Goal: Task Accomplishment & Management: Complete application form

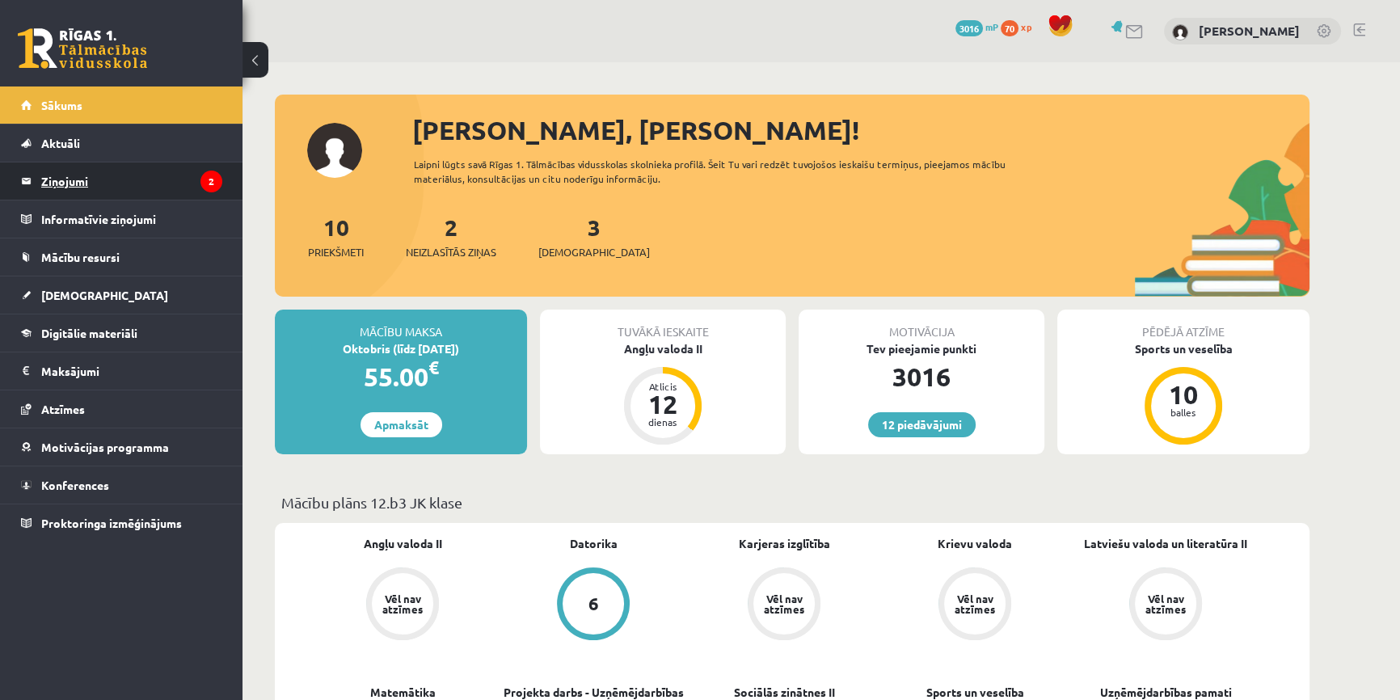
click at [171, 175] on legend "Ziņojumi 2" at bounding box center [131, 180] width 181 height 37
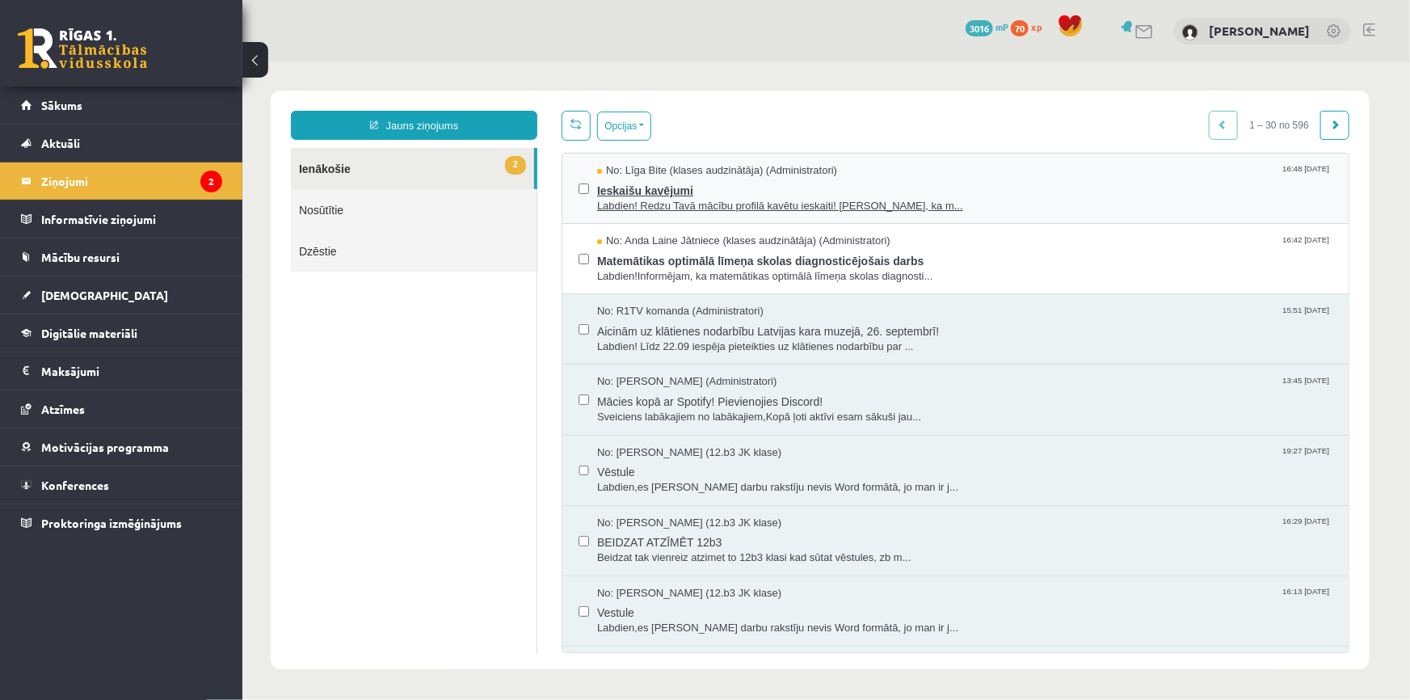
click at [697, 207] on span "Labdien! Redzu Tavā mācību profilā kavētu ieskaiti! Atgādinām, ka m..." at bounding box center [963, 205] width 735 height 15
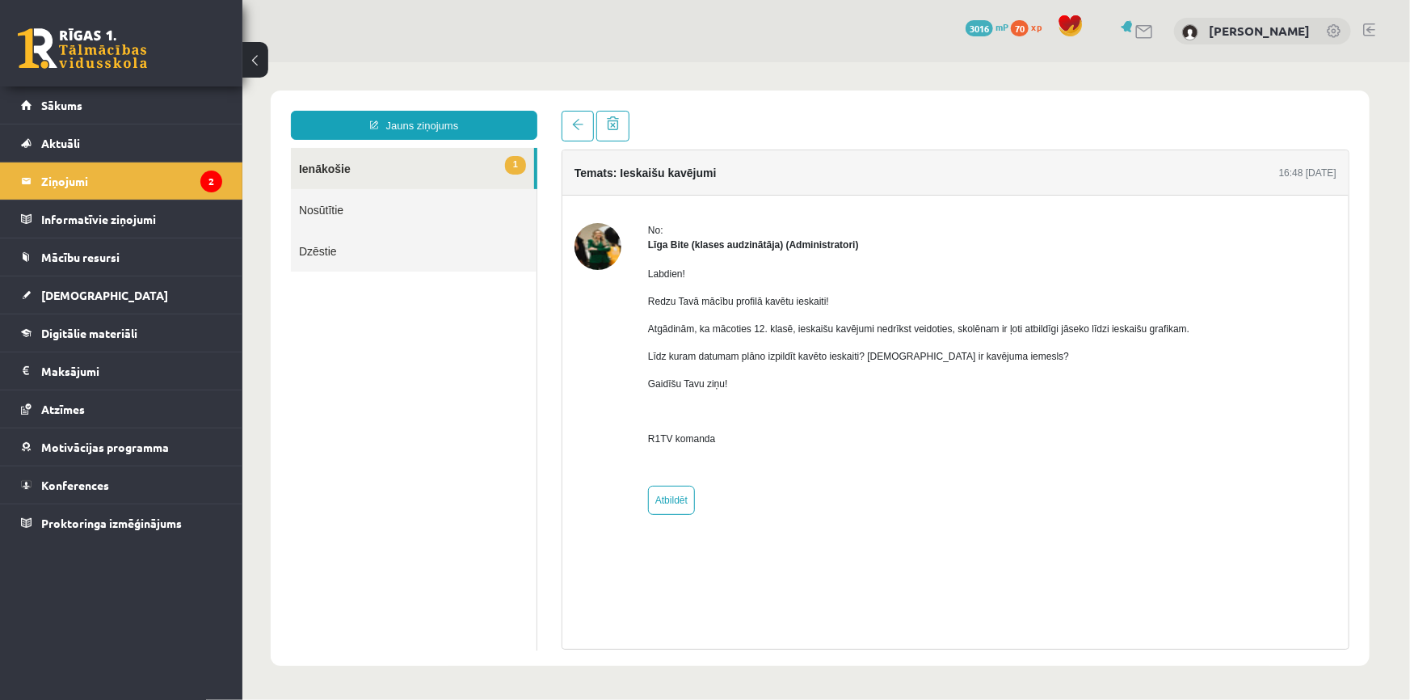
click at [356, 166] on link "1 Ienākošie" at bounding box center [411, 167] width 243 height 41
click at [165, 183] on legend "Ziņojumi 2" at bounding box center [131, 180] width 181 height 37
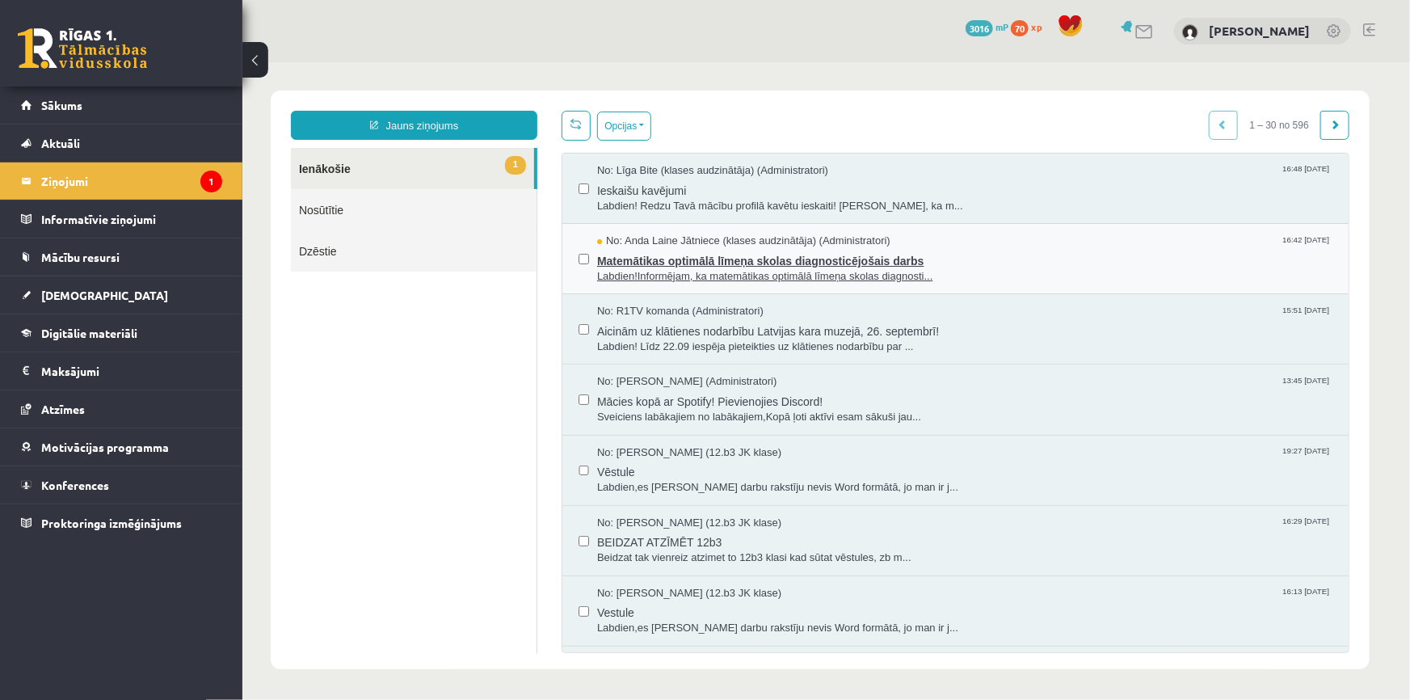
click at [813, 265] on span "Matemātikas optimālā līmeņa skolas diagnosticējošais darbs" at bounding box center [963, 258] width 735 height 20
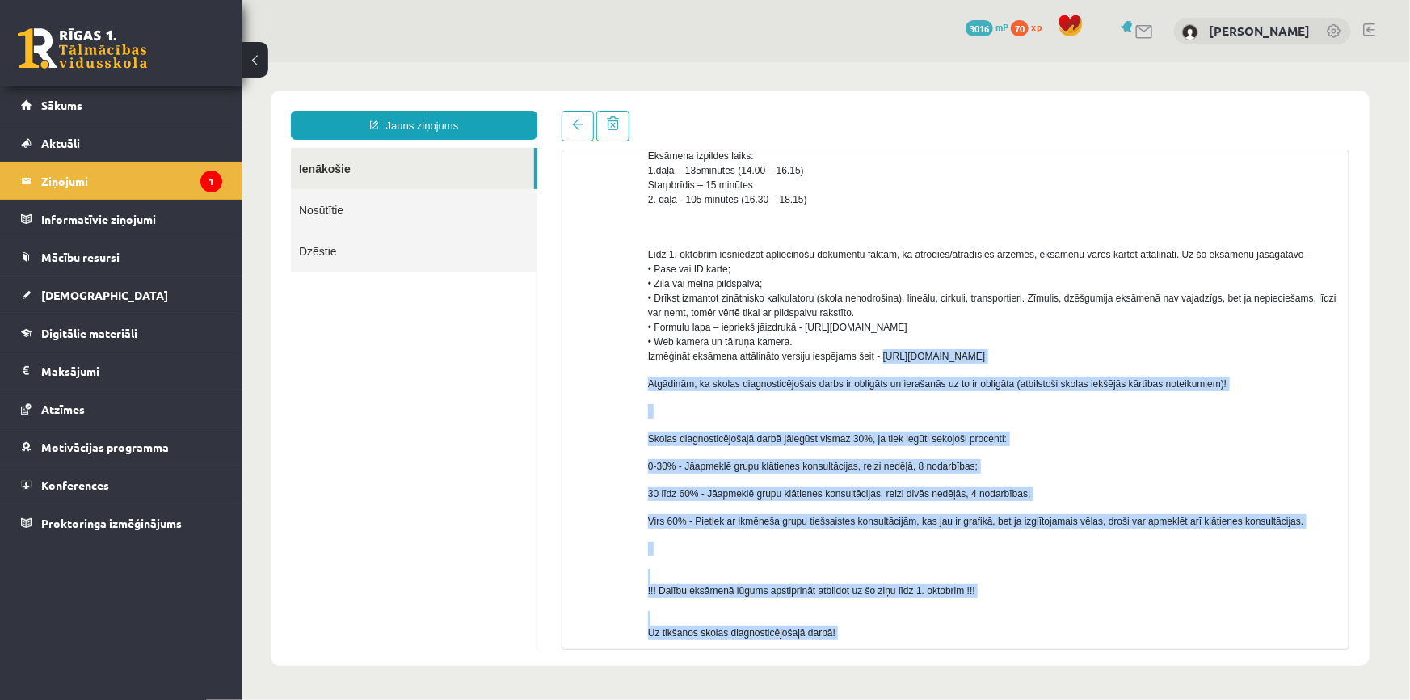
scroll to position [750, 0]
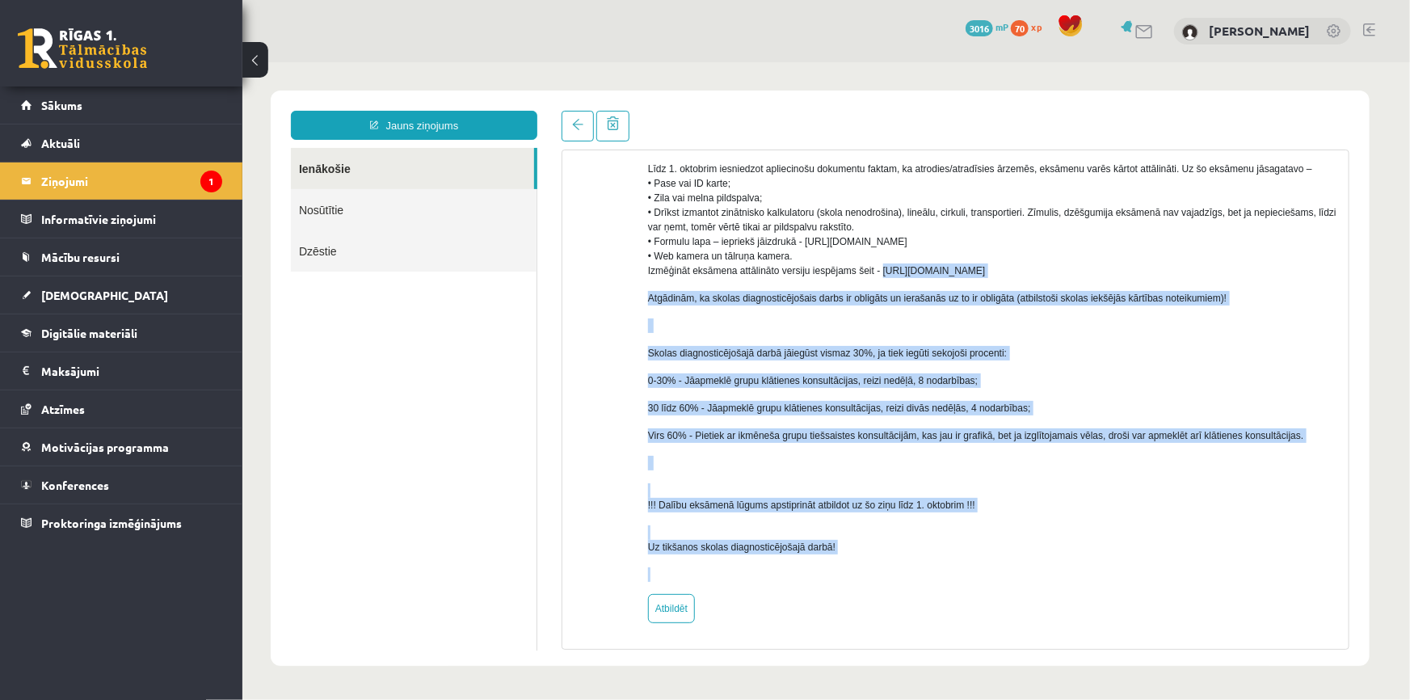
drag, startPoint x: 880, startPoint y: 635, endPoint x: 1016, endPoint y: 268, distance: 391.2
click at [1016, 268] on p "Līdz 1. oktobrim iesniedzot apliecinošu dokumentu faktam, ka atrodies/atradīsie…" at bounding box center [991, 219] width 688 height 116
copy span "https://eskola.r1tv.lv/proctoring"
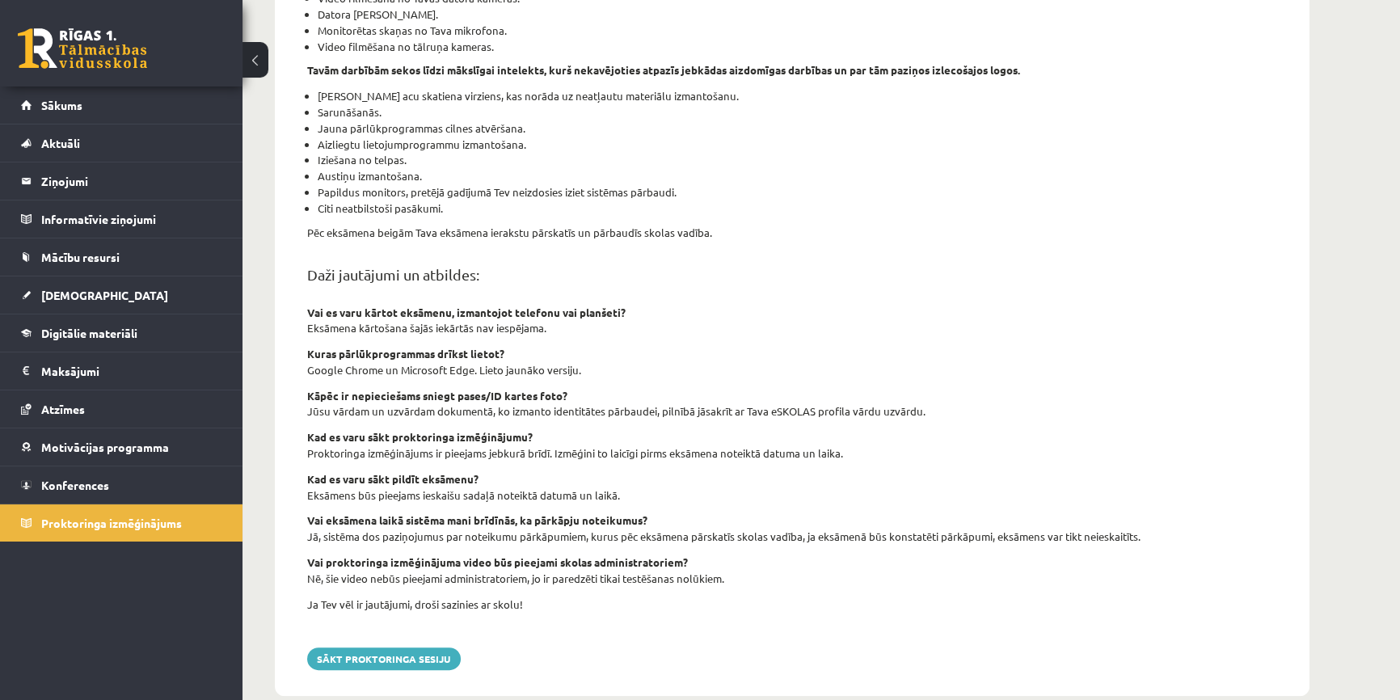
scroll to position [415, 0]
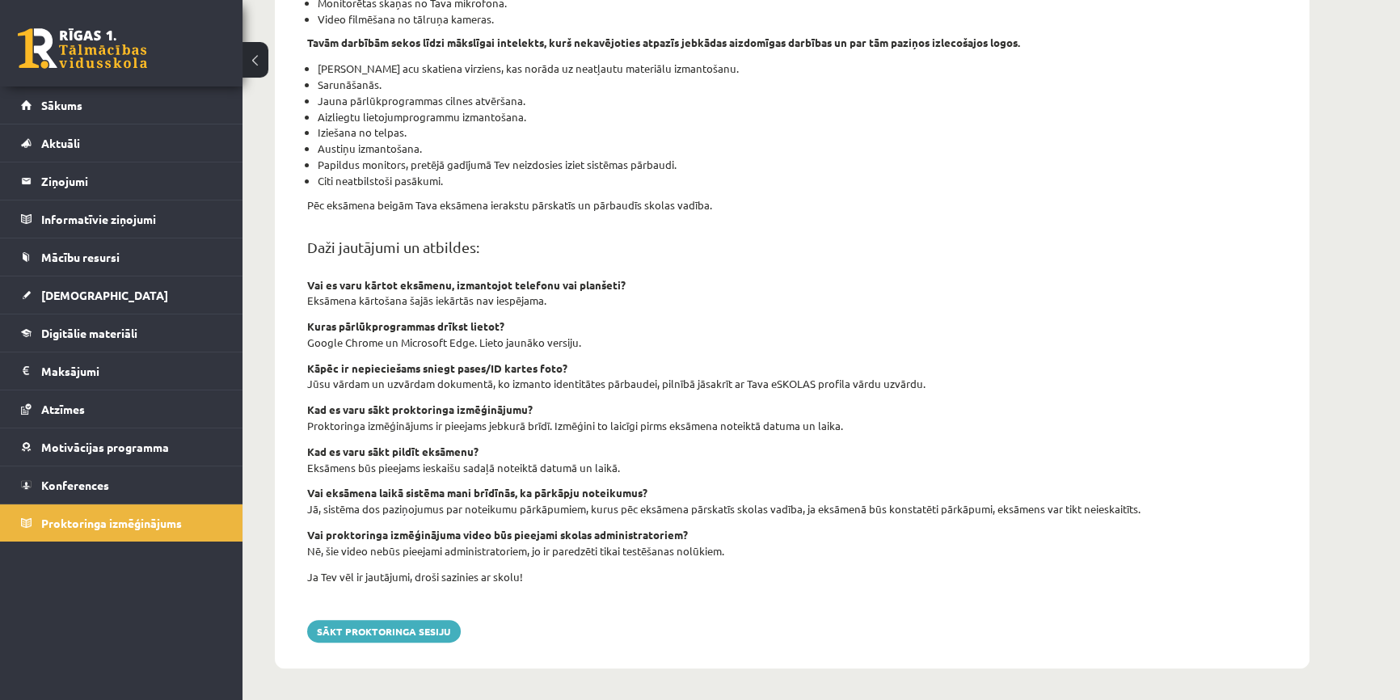
click at [96, 47] on link at bounding box center [82, 48] width 129 height 40
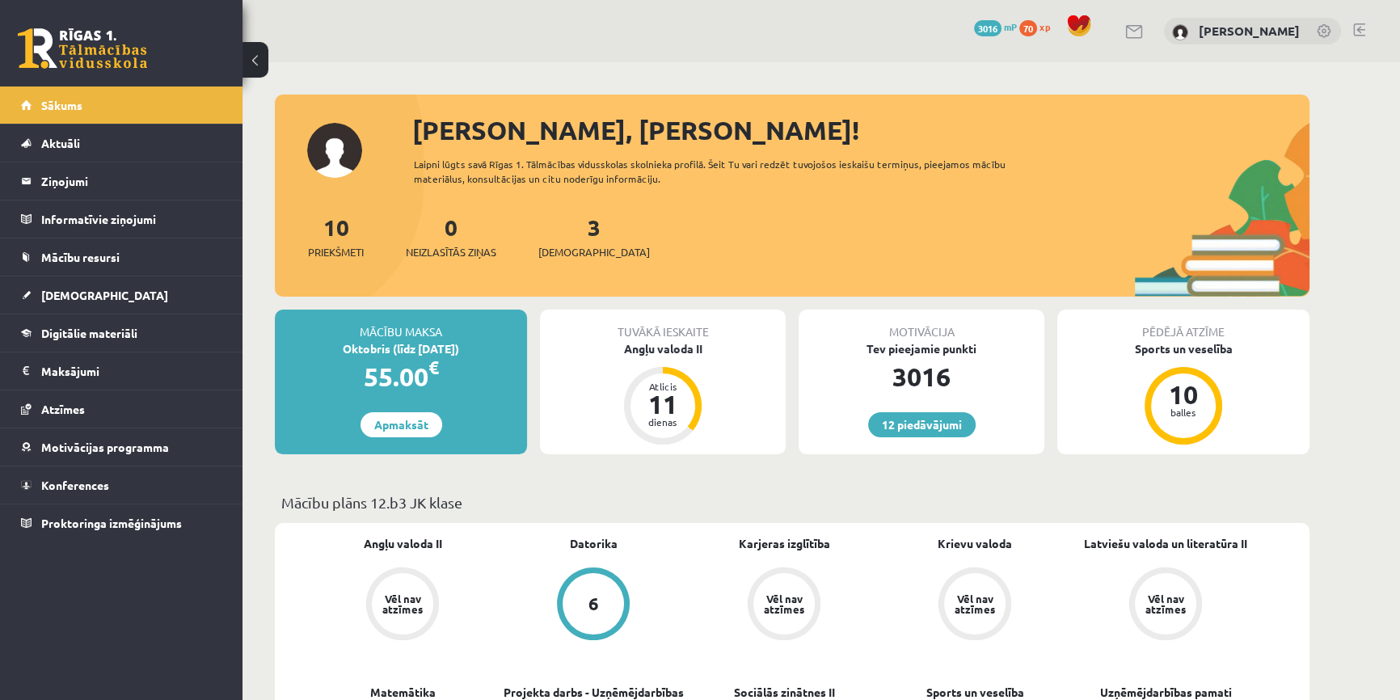
drag, startPoint x: 158, startPoint y: 59, endPoint x: 147, endPoint y: 58, distance: 11.3
click at [158, 59] on div "12 Dāvanas 3016 mP 70 xp" at bounding box center [121, 43] width 242 height 86
click at [139, 57] on link at bounding box center [82, 48] width 129 height 40
click at [92, 178] on legend "Ziņojumi 0" at bounding box center [131, 180] width 181 height 37
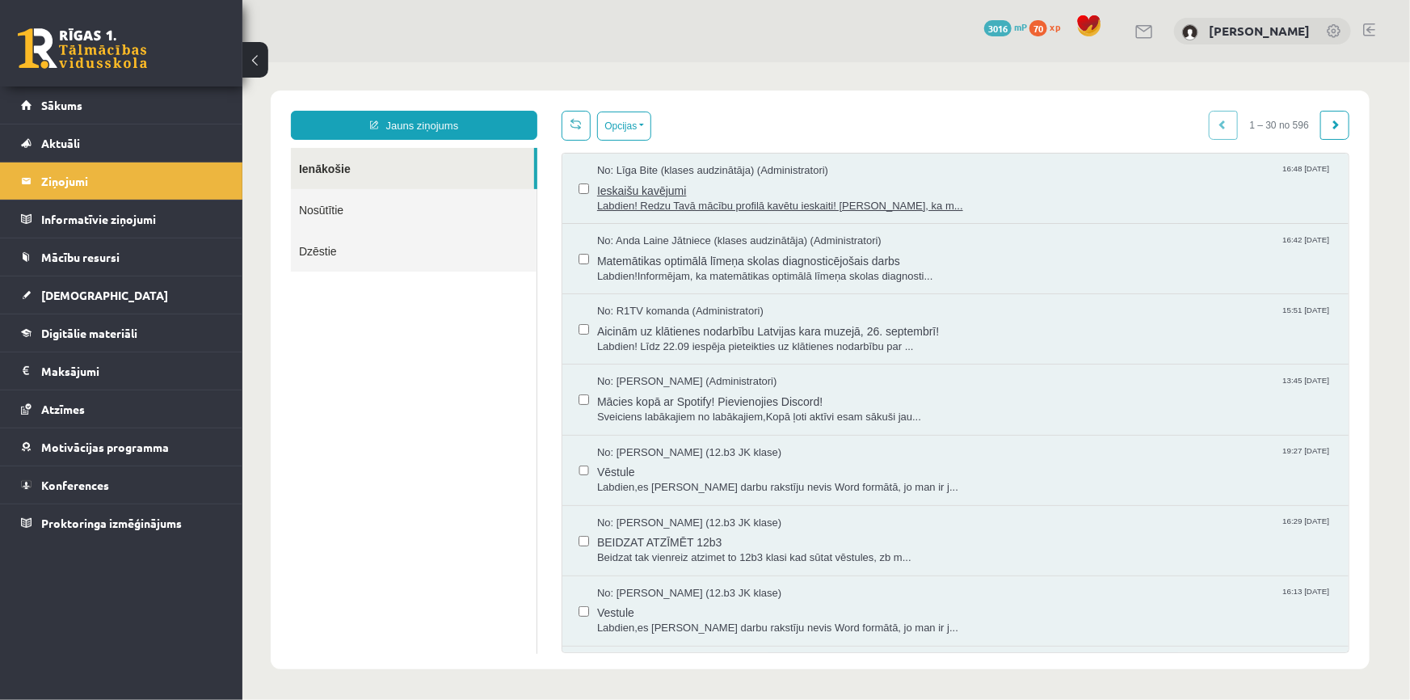
click at [642, 204] on span "Labdien! Redzu Tavā mācību profilā kavētu ieskaiti! Atgādinām, ka m..." at bounding box center [963, 205] width 735 height 15
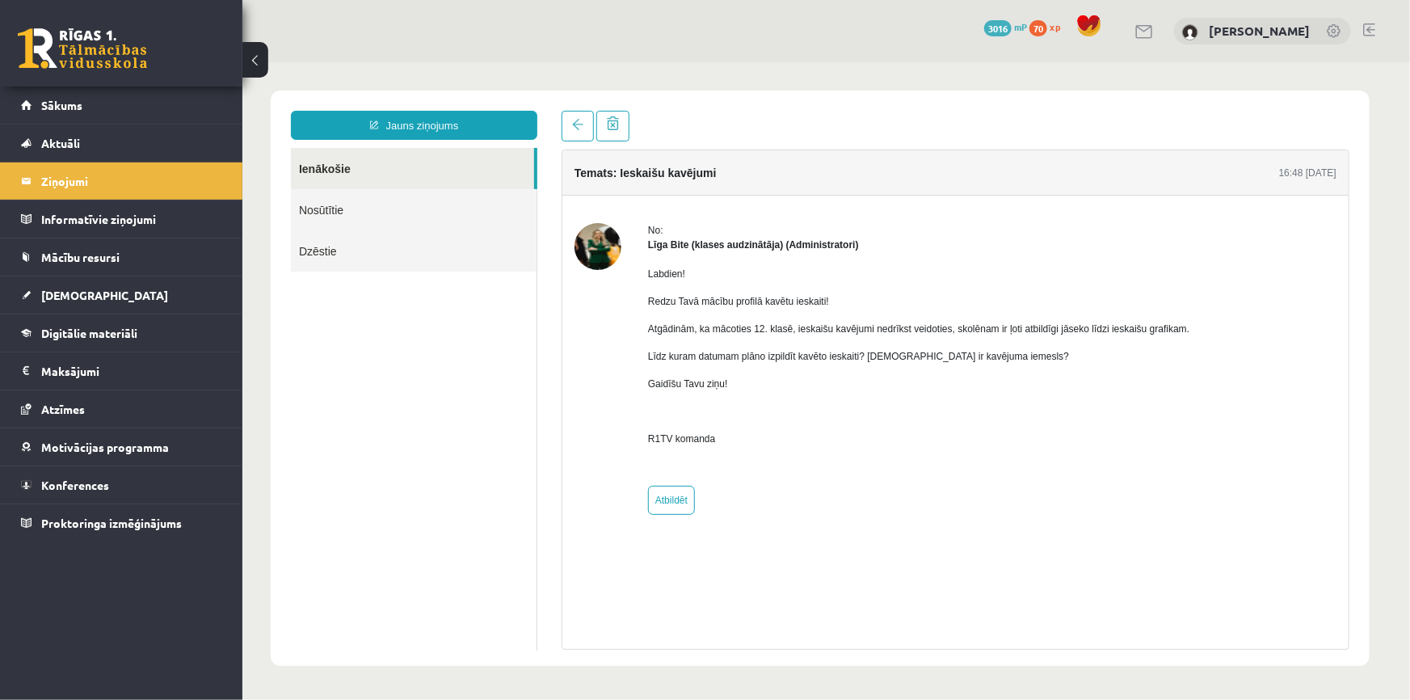
click at [592, 243] on img at bounding box center [597, 245] width 47 height 47
click at [675, 490] on link "Atbildēt" at bounding box center [670, 499] width 47 height 29
type input "**********"
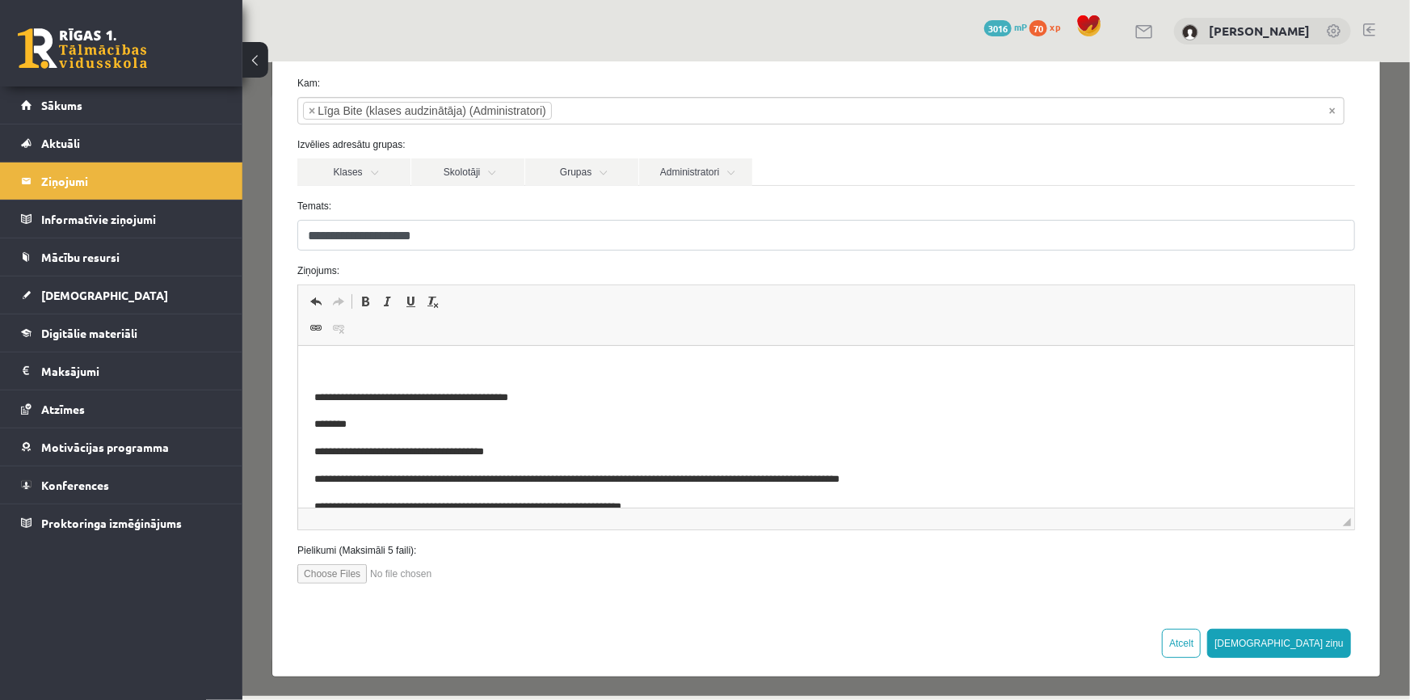
scroll to position [81, 0]
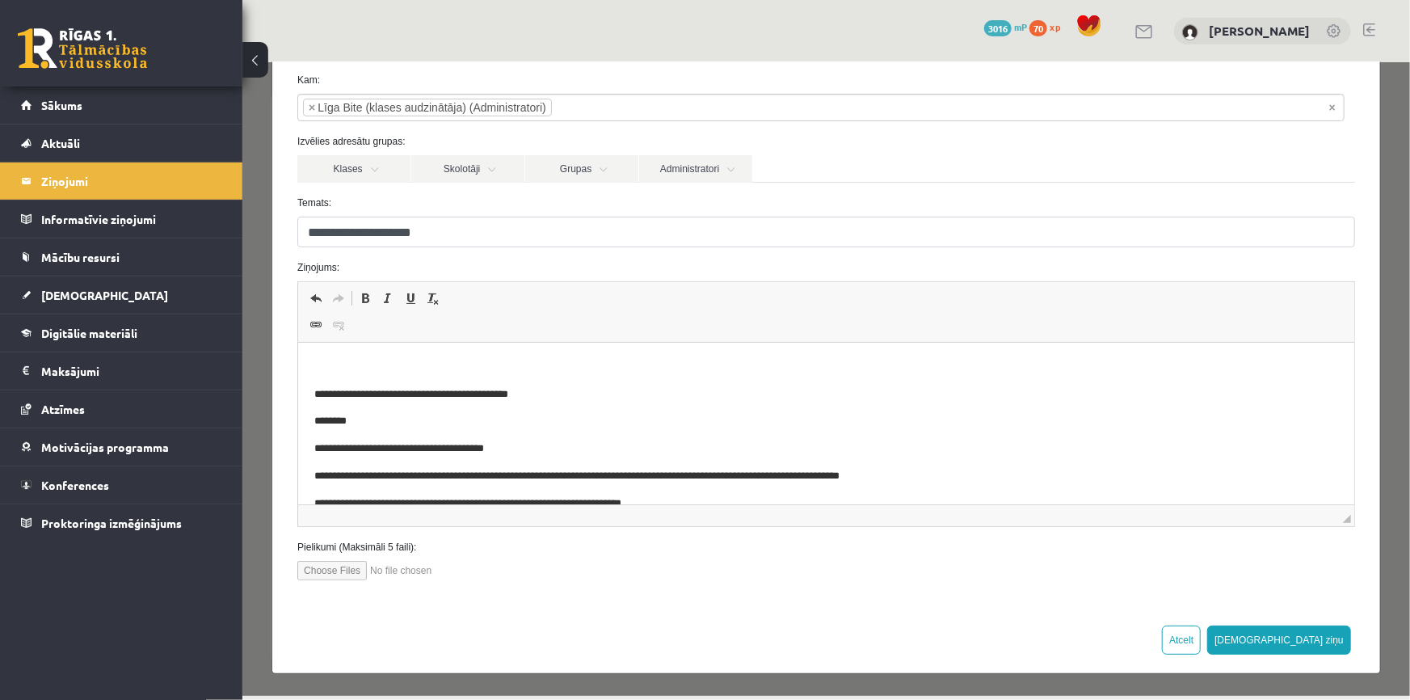
click at [408, 362] on p "Bagātinātā teksta redaktors, wiswyg-editor-47434010366180-1758316448-785" at bounding box center [826, 367] width 1024 height 17
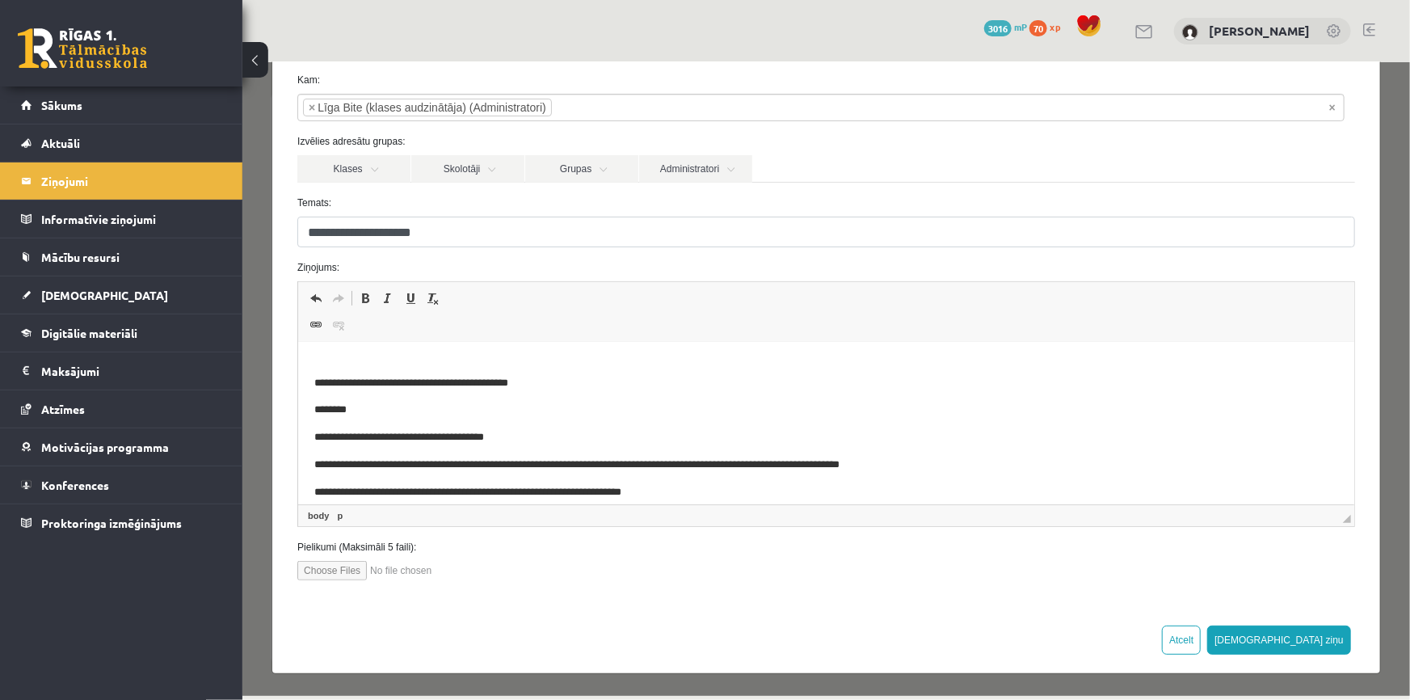
scroll to position [0, 0]
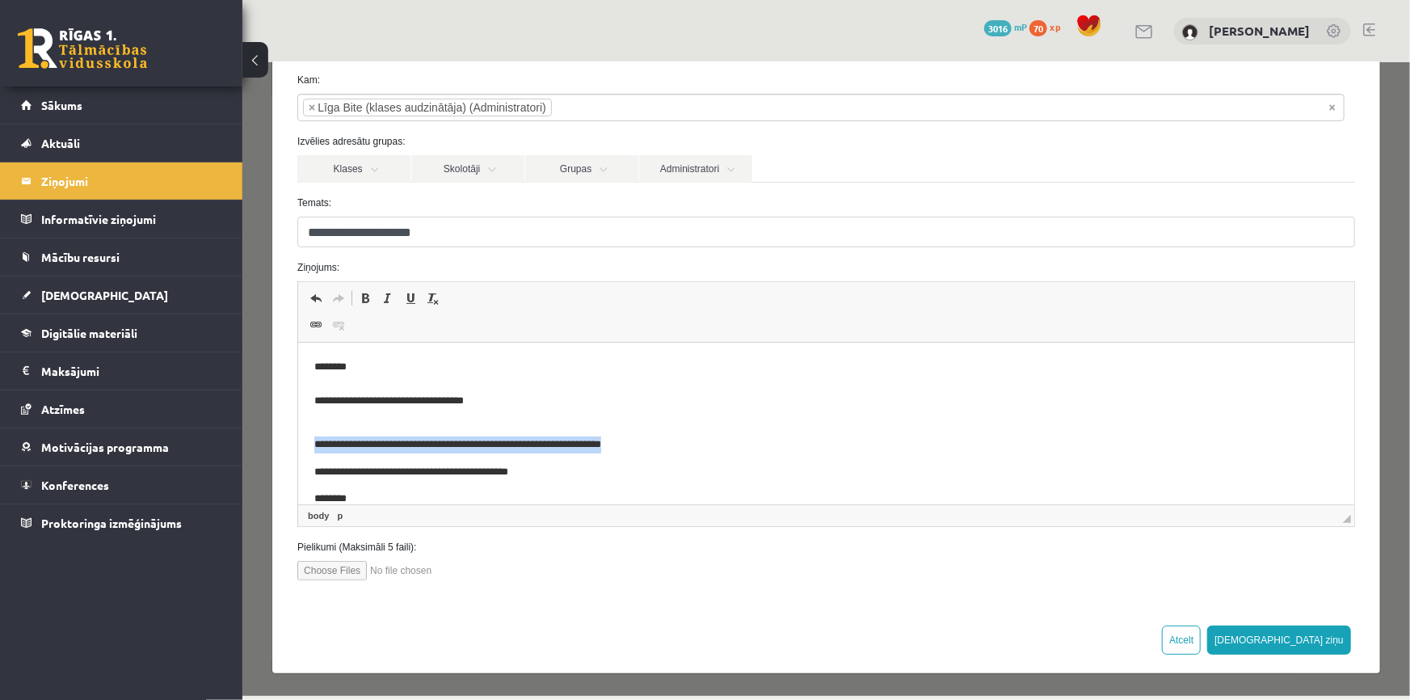
drag, startPoint x: 664, startPoint y: 445, endPoint x: 307, endPoint y: 432, distance: 357.4
click at [307, 432] on html "**********" at bounding box center [826, 515] width 1056 height 344
click at [1200, 630] on button "Atcelt" at bounding box center [1180, 639] width 39 height 29
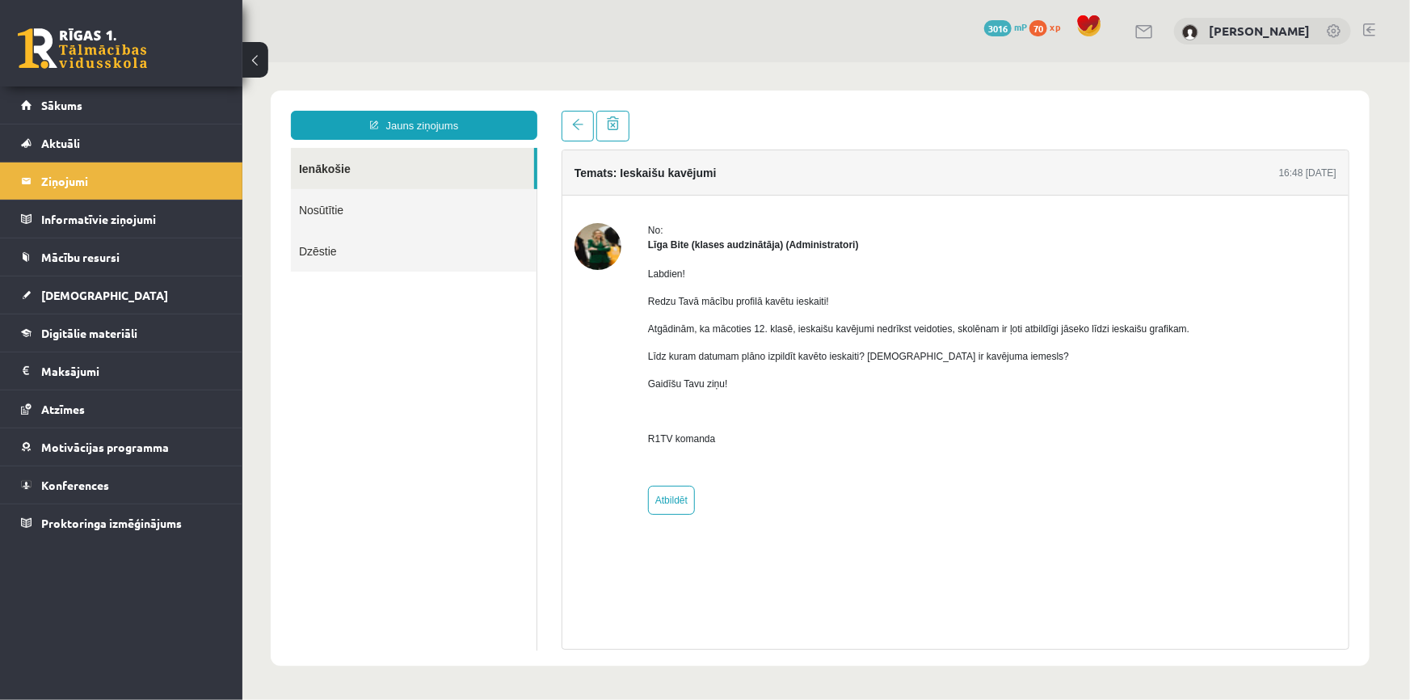
click at [85, 47] on link at bounding box center [82, 48] width 129 height 40
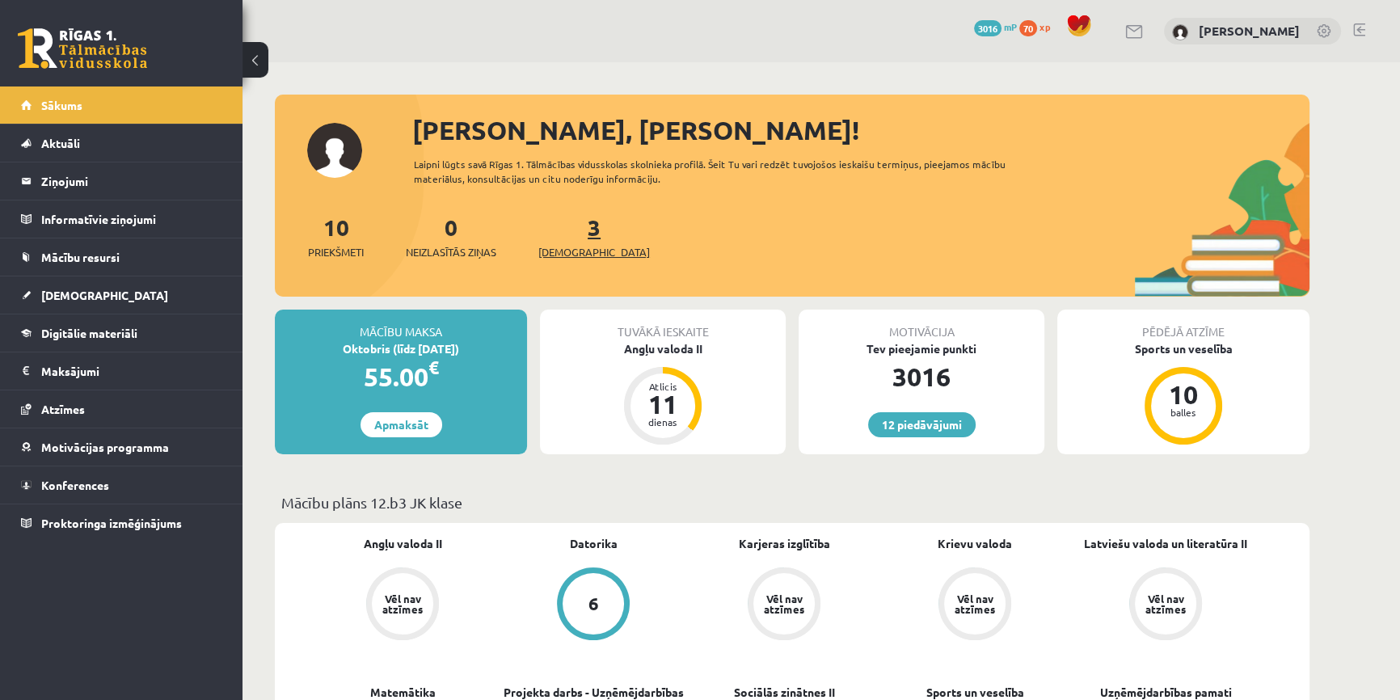
click at [571, 246] on span "[DEMOGRAPHIC_DATA]" at bounding box center [594, 252] width 112 height 16
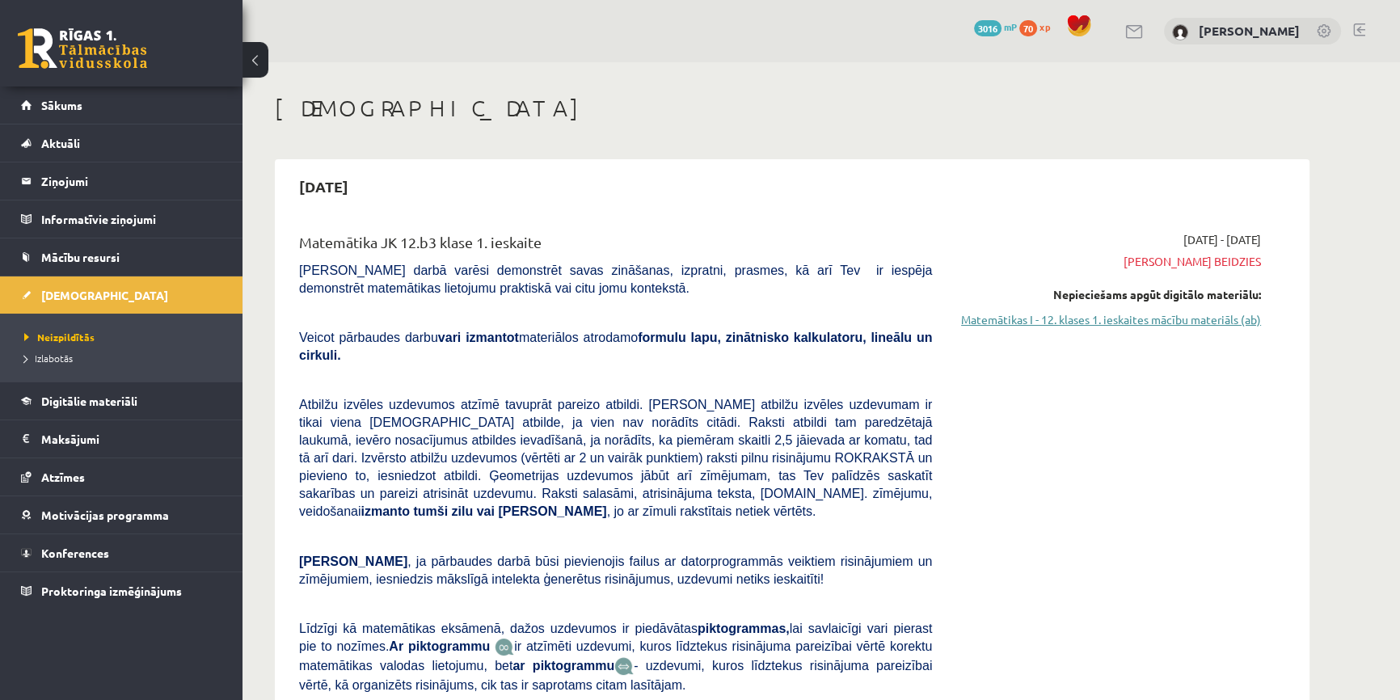
click at [1100, 319] on link "Matemātikas I - 12. klases 1. ieskaites mācību materiāls (ab)" at bounding box center [1108, 319] width 305 height 17
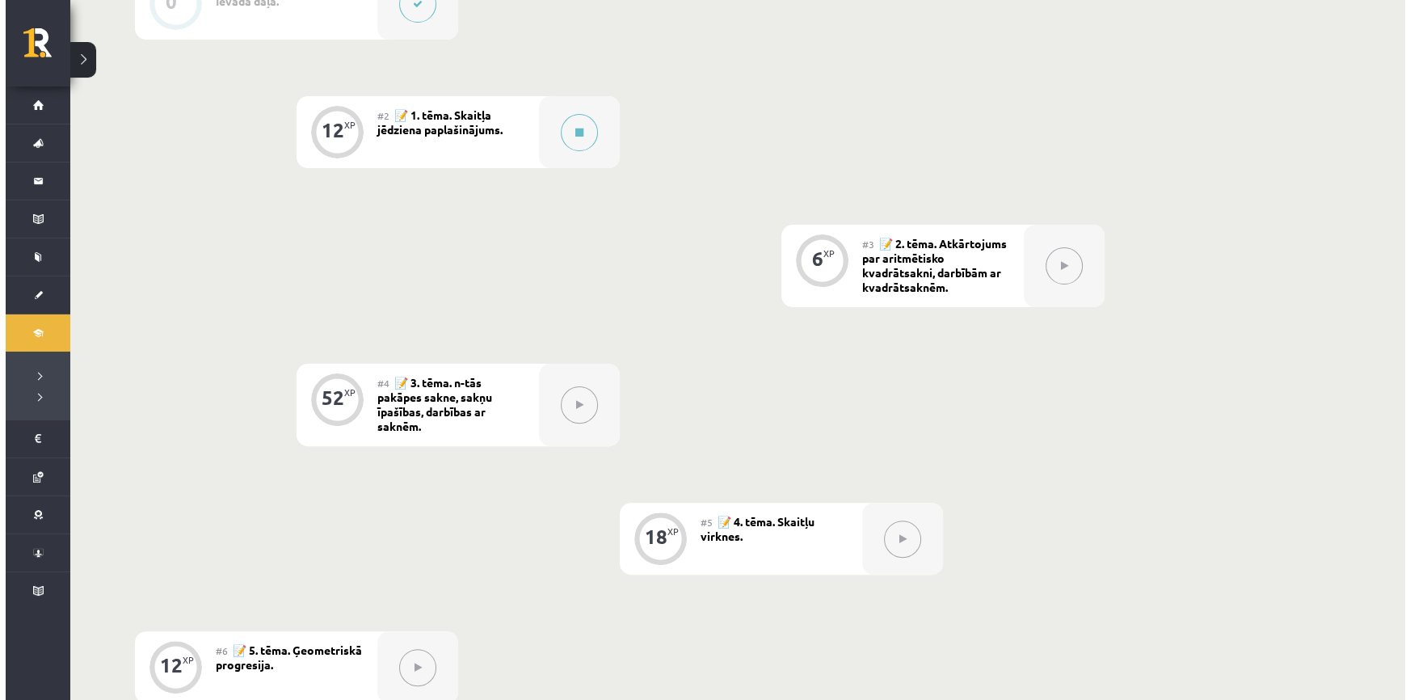
scroll to position [440, 0]
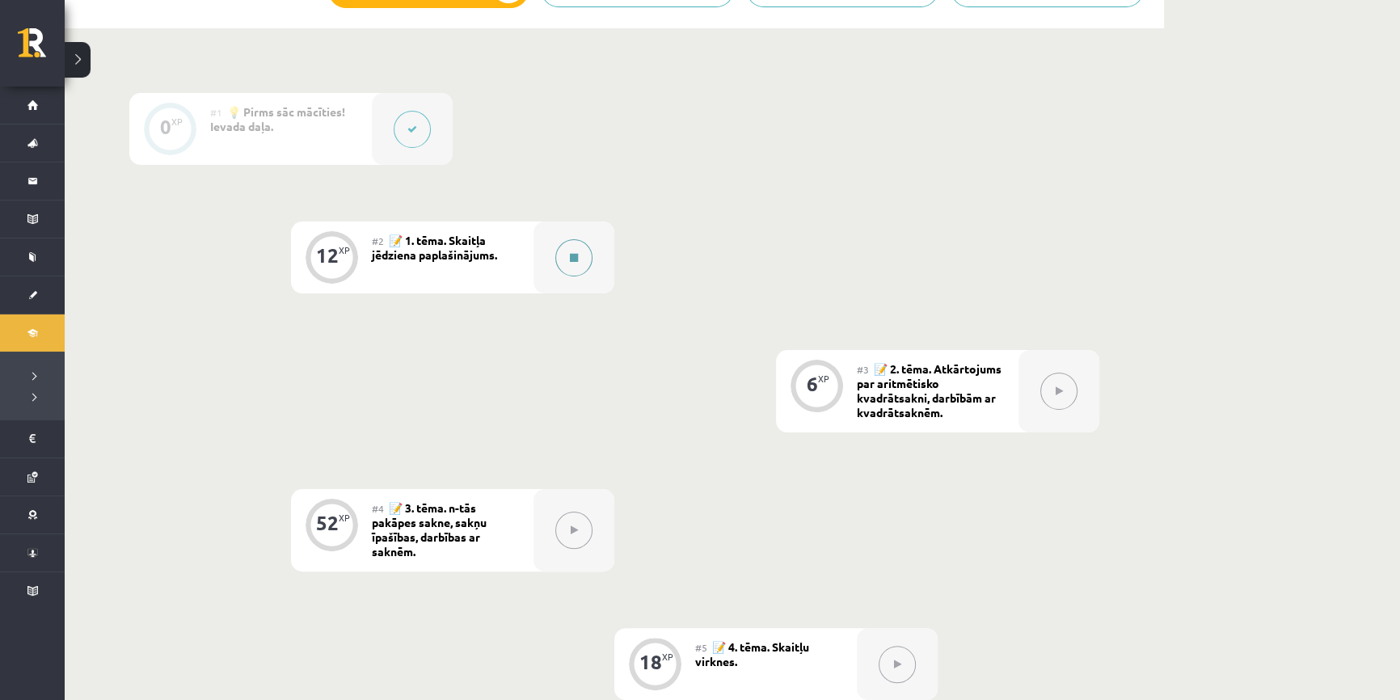
click at [555, 265] on div at bounding box center [573, 257] width 81 height 72
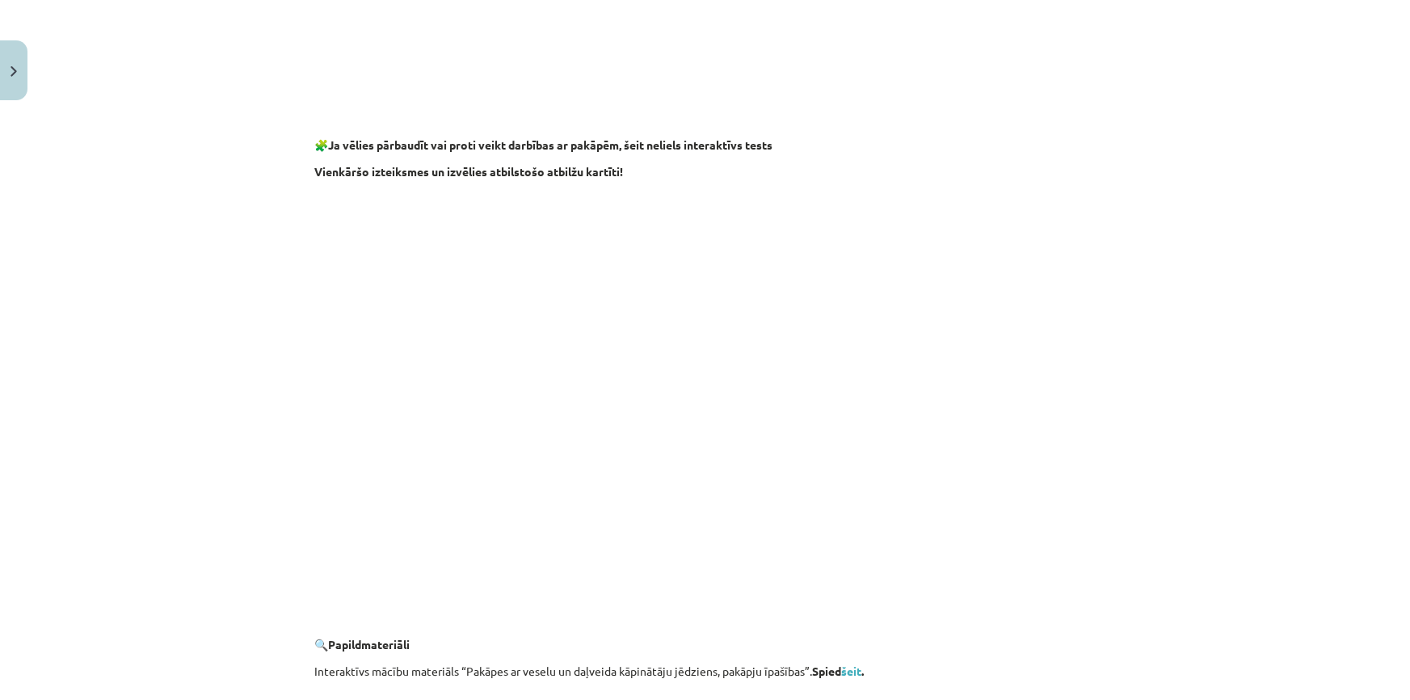
scroll to position [1223, 0]
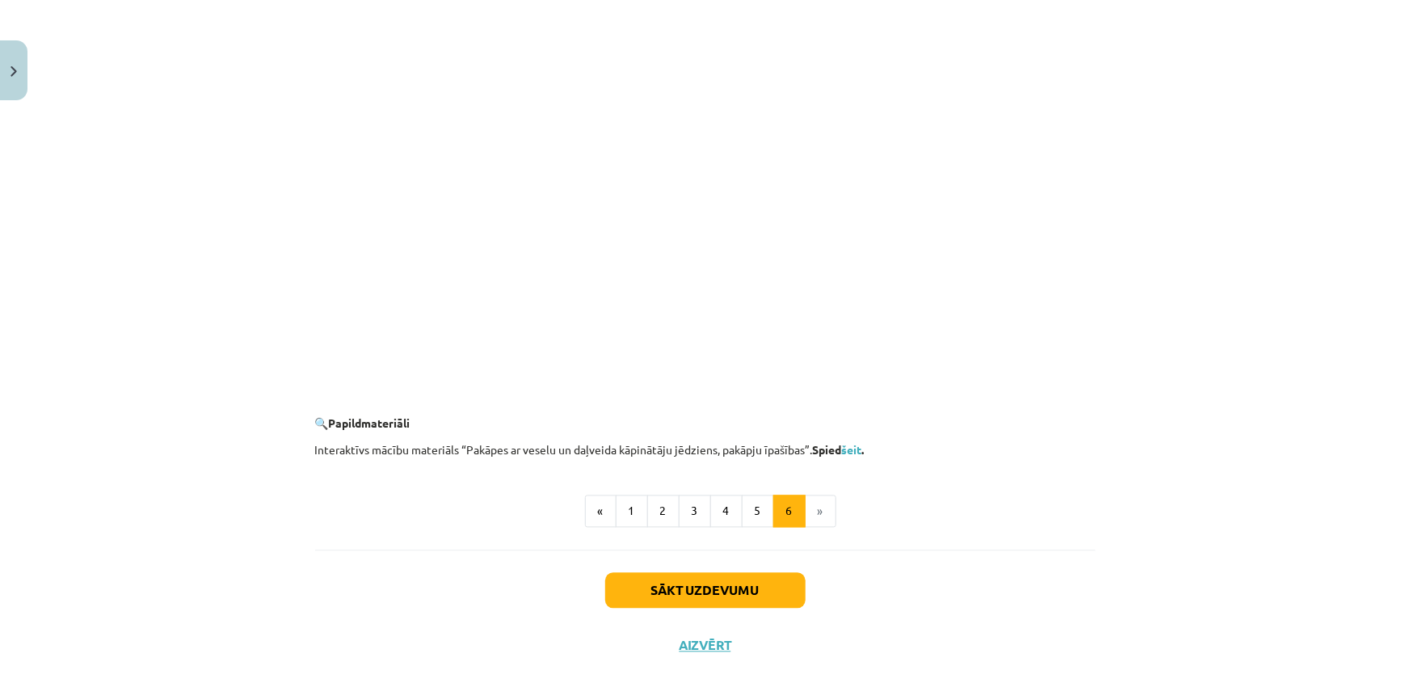
scroll to position [1444, 0]
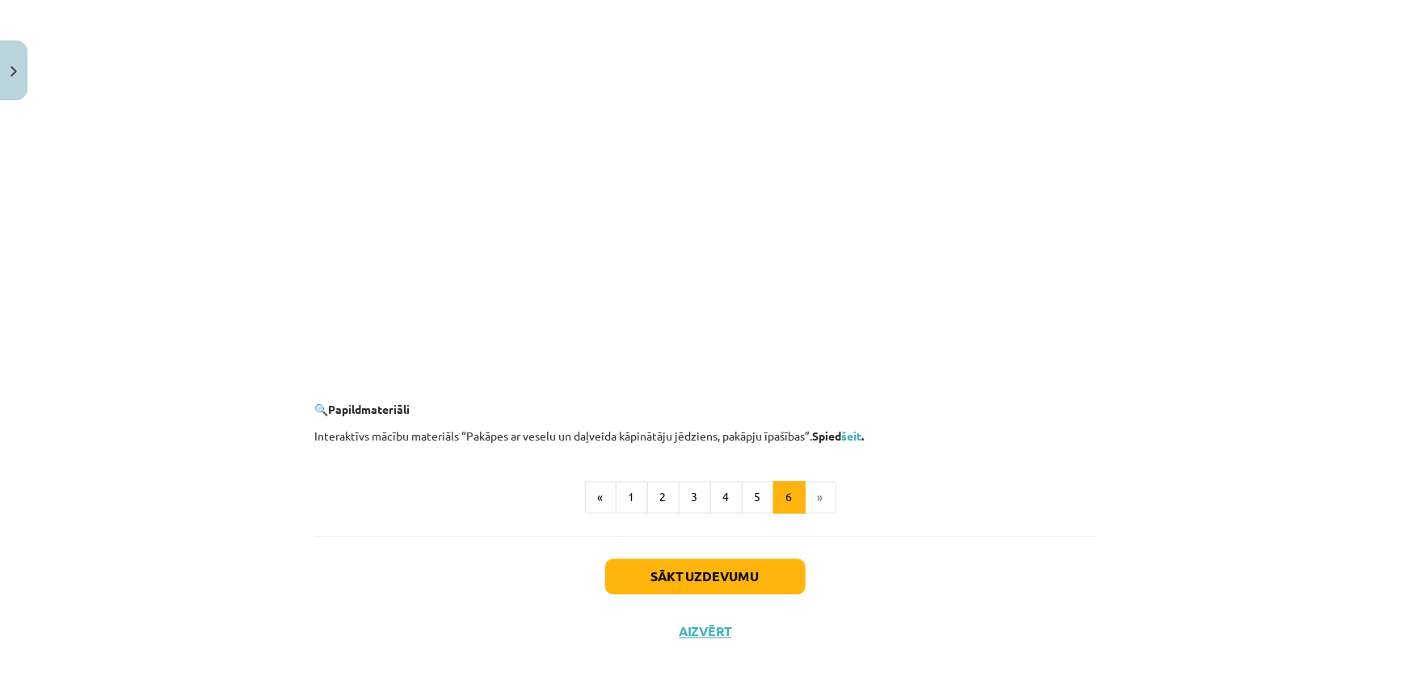
click at [806, 504] on li "»" at bounding box center [821, 498] width 31 height 32
click at [806, 498] on li "»" at bounding box center [821, 498] width 31 height 32
click at [761, 495] on button "5" at bounding box center [758, 498] width 32 height 32
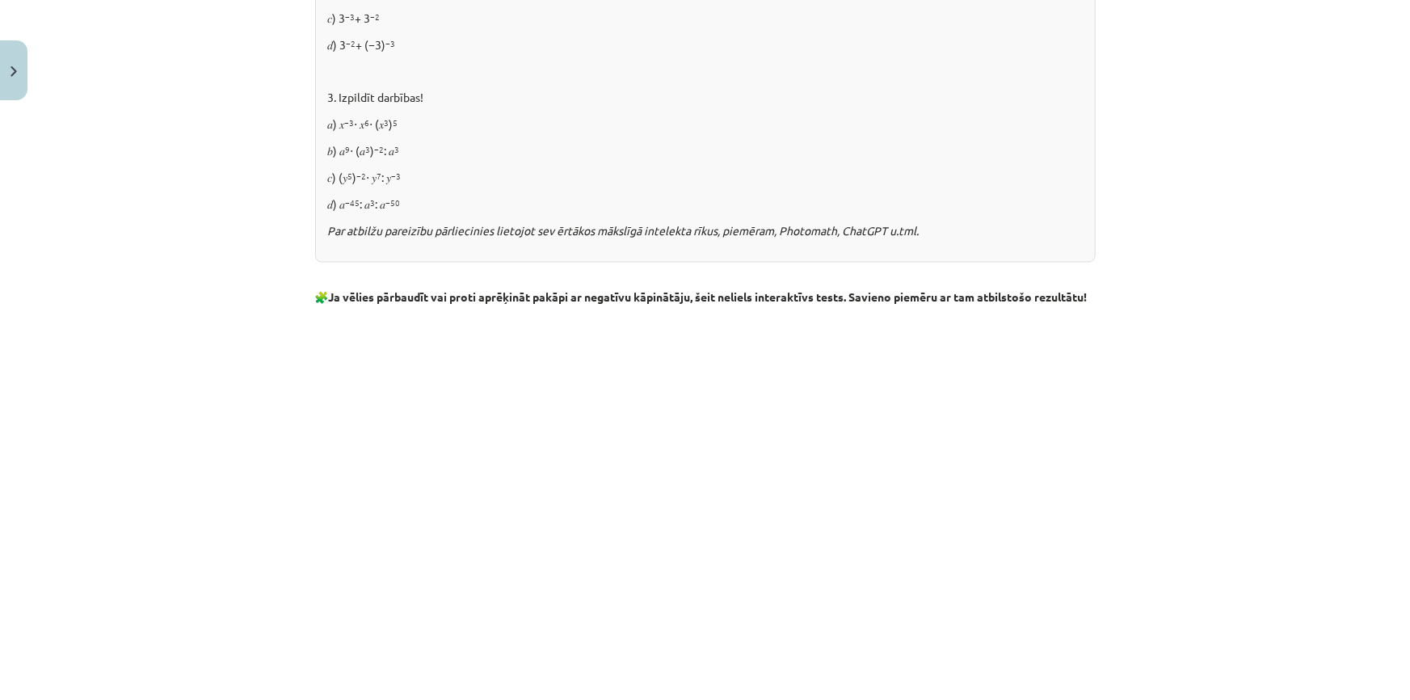
scroll to position [1812, 0]
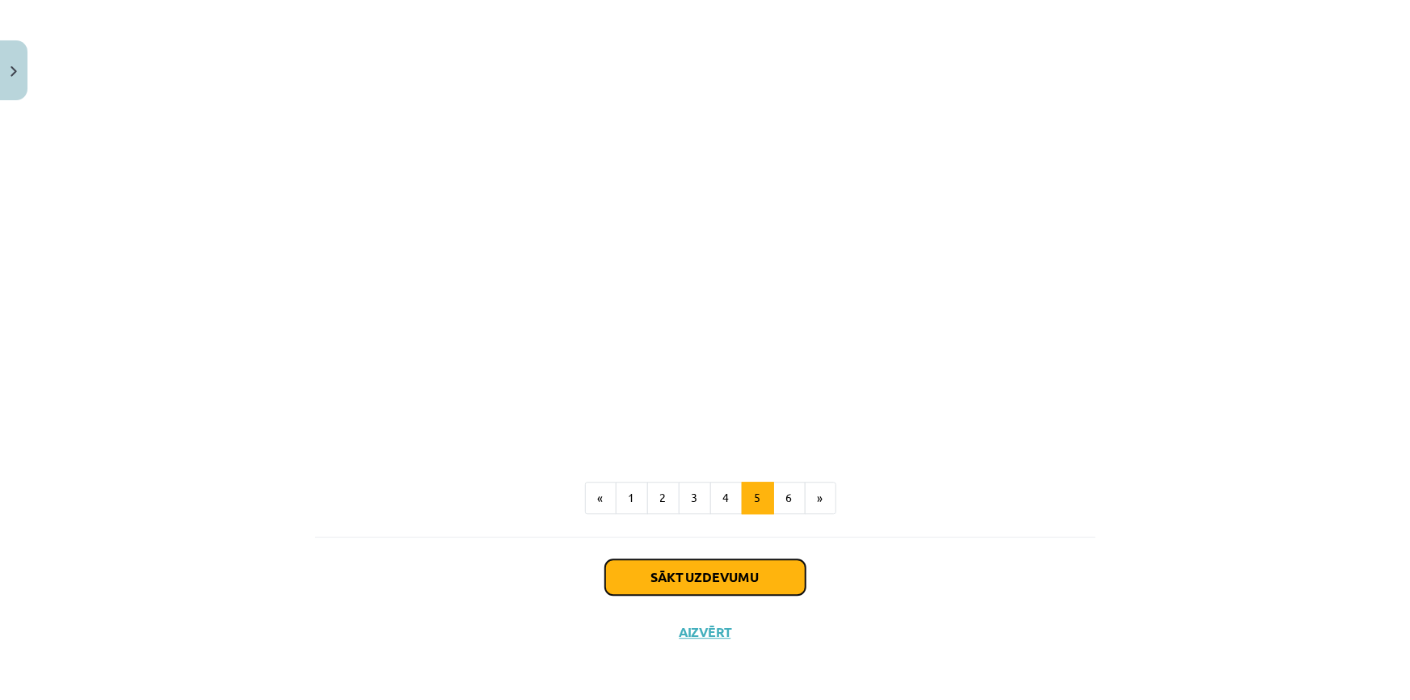
click at [747, 569] on button "Sākt uzdevumu" at bounding box center [705, 577] width 200 height 36
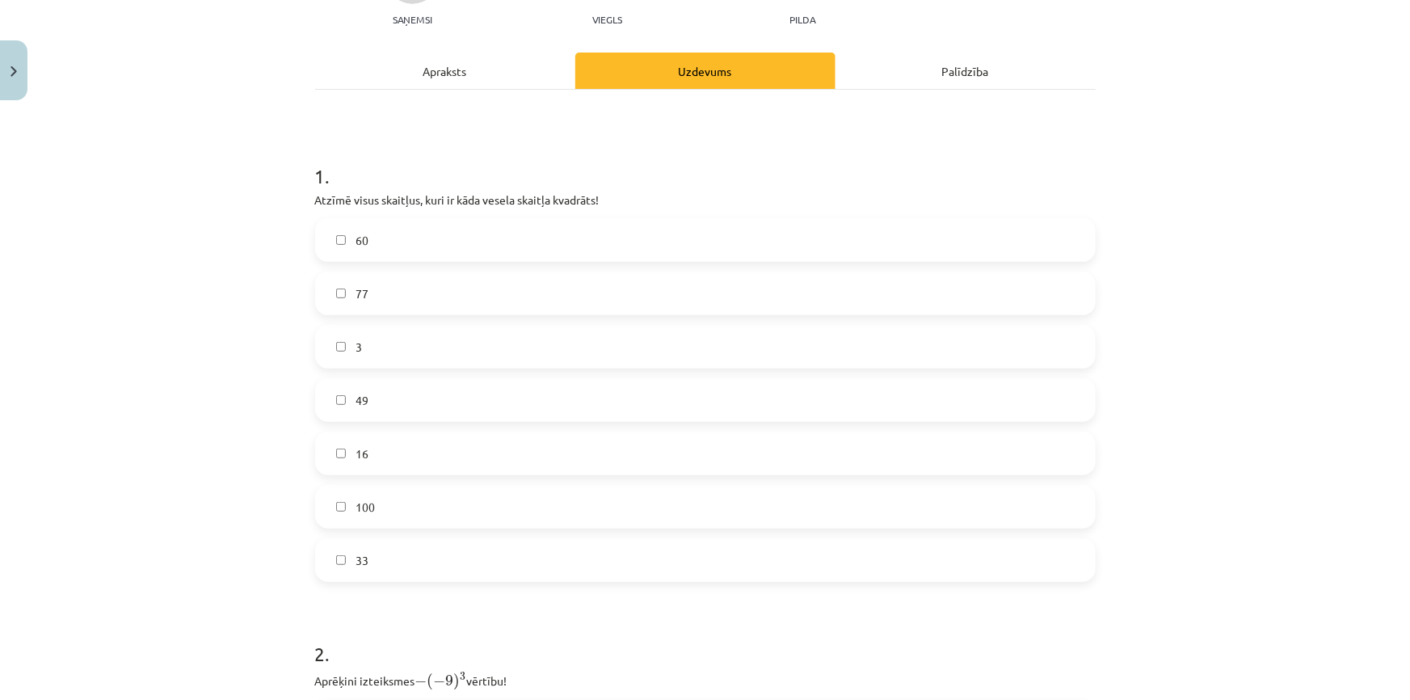
scroll to position [187, 0]
click at [436, 483] on div "100" at bounding box center [705, 505] width 781 height 44
click at [436, 494] on label "100" at bounding box center [705, 505] width 777 height 40
click at [430, 409] on label "49" at bounding box center [705, 398] width 777 height 40
click at [369, 459] on label "16" at bounding box center [705, 452] width 777 height 40
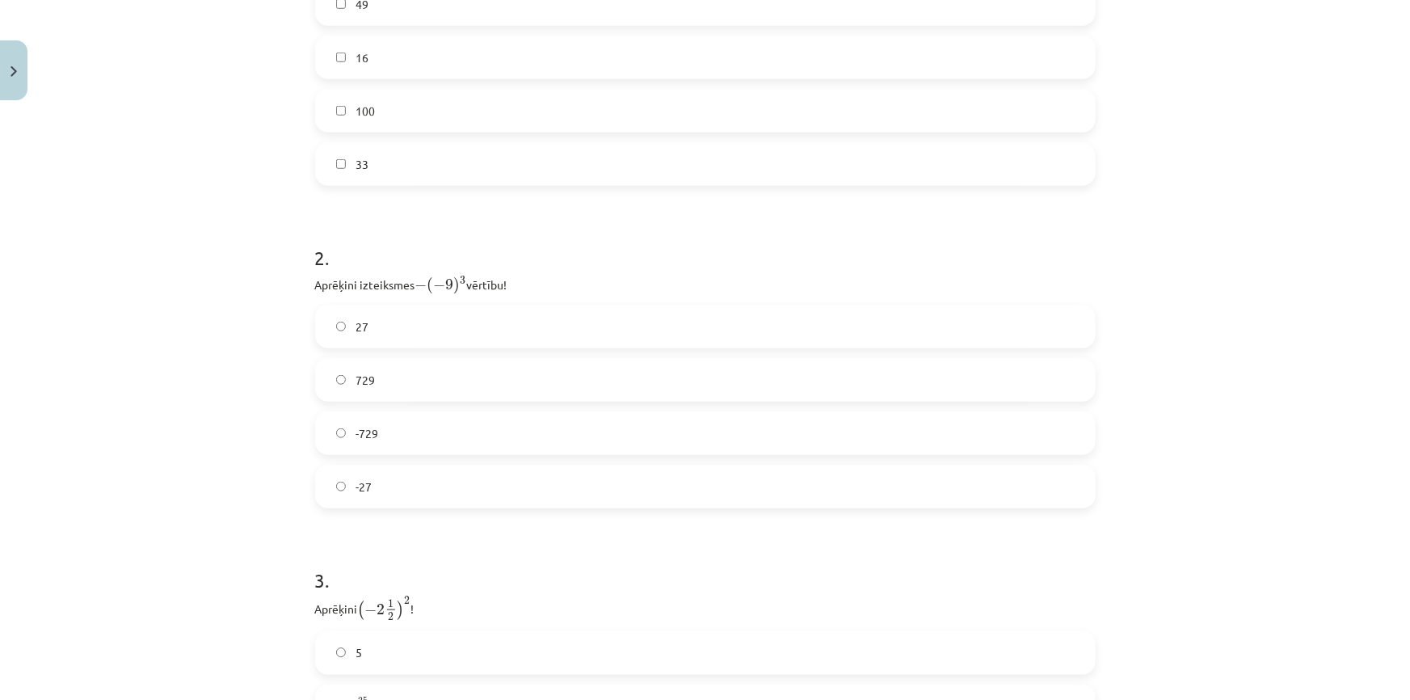
scroll to position [628, 0]
drag, startPoint x: 296, startPoint y: 234, endPoint x: 528, endPoint y: 242, distance: 232.9
click at [528, 242] on div "Mācību tēma: Matemātikas i - 12. klases 1. ieskaites mācību materiāls (ab) #2 📝…" at bounding box center [705, 350] width 1410 height 700
copy p "Aprēķini izteiksmes − ( − 9 ) 3 − ( − 9 ) 3 vērtību!"
click at [232, 276] on div "Mācību tēma: Matemātikas i - 12. klases 1. ieskaites mācību materiāls (ab) #2 📝…" at bounding box center [705, 350] width 1410 height 700
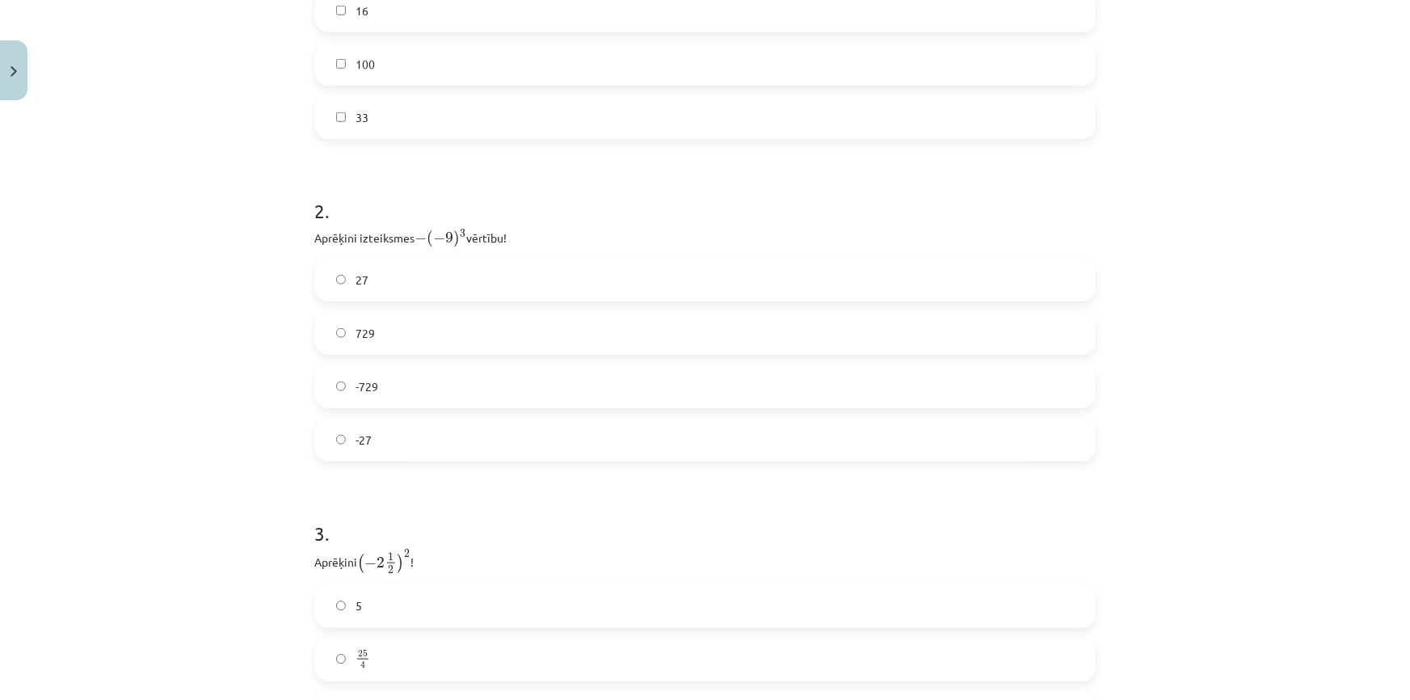
click at [380, 340] on label "729" at bounding box center [705, 333] width 777 height 40
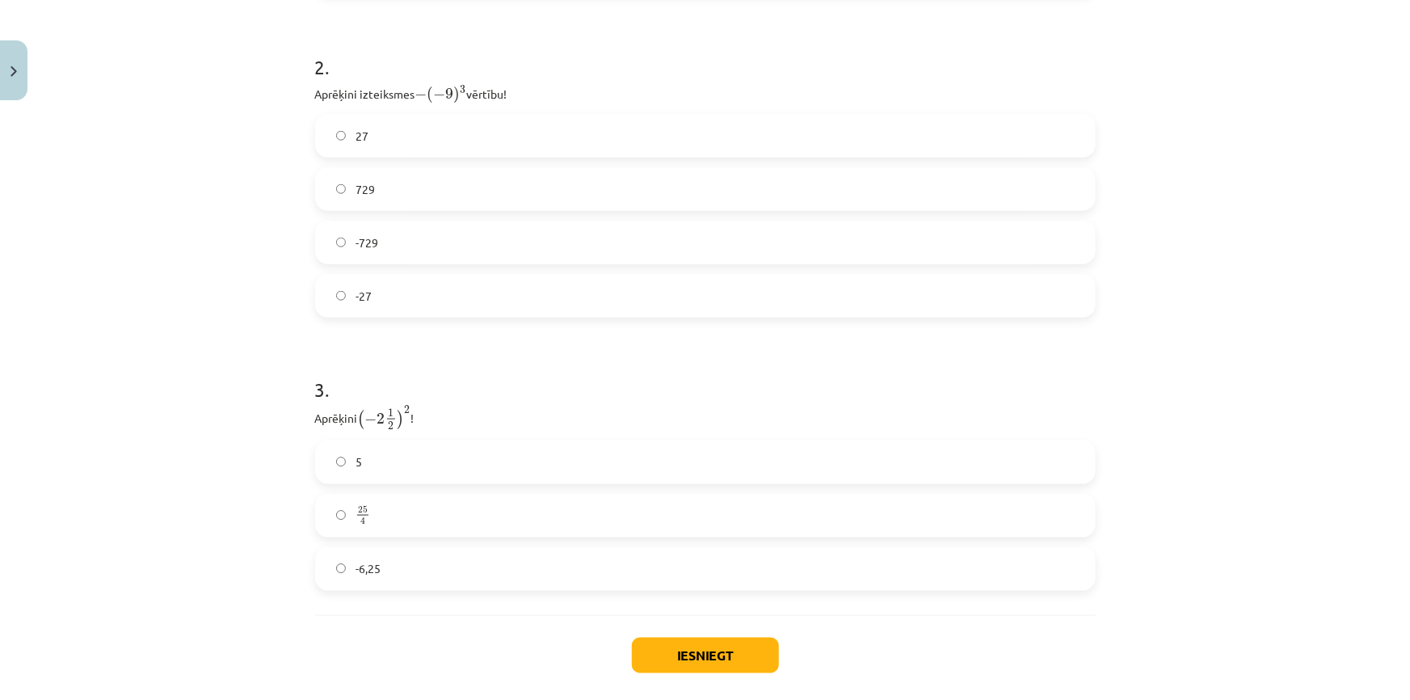
scroll to position [775, 0]
drag, startPoint x: 423, startPoint y: 407, endPoint x: 302, endPoint y: 411, distance: 120.5
click at [305, 411] on div "12 XP Saņemsi Viegls 273 pilda Apraksts Uzdevums Palīdzība 1 . Atzīmē visus ska…" at bounding box center [705, 34] width 800 height 1402
copy p "Aprēķini ( − 2 1 2 ) 2 ( − 2 1 2 ) 2 !"
click at [638, 437] on div "5" at bounding box center [705, 459] width 781 height 44
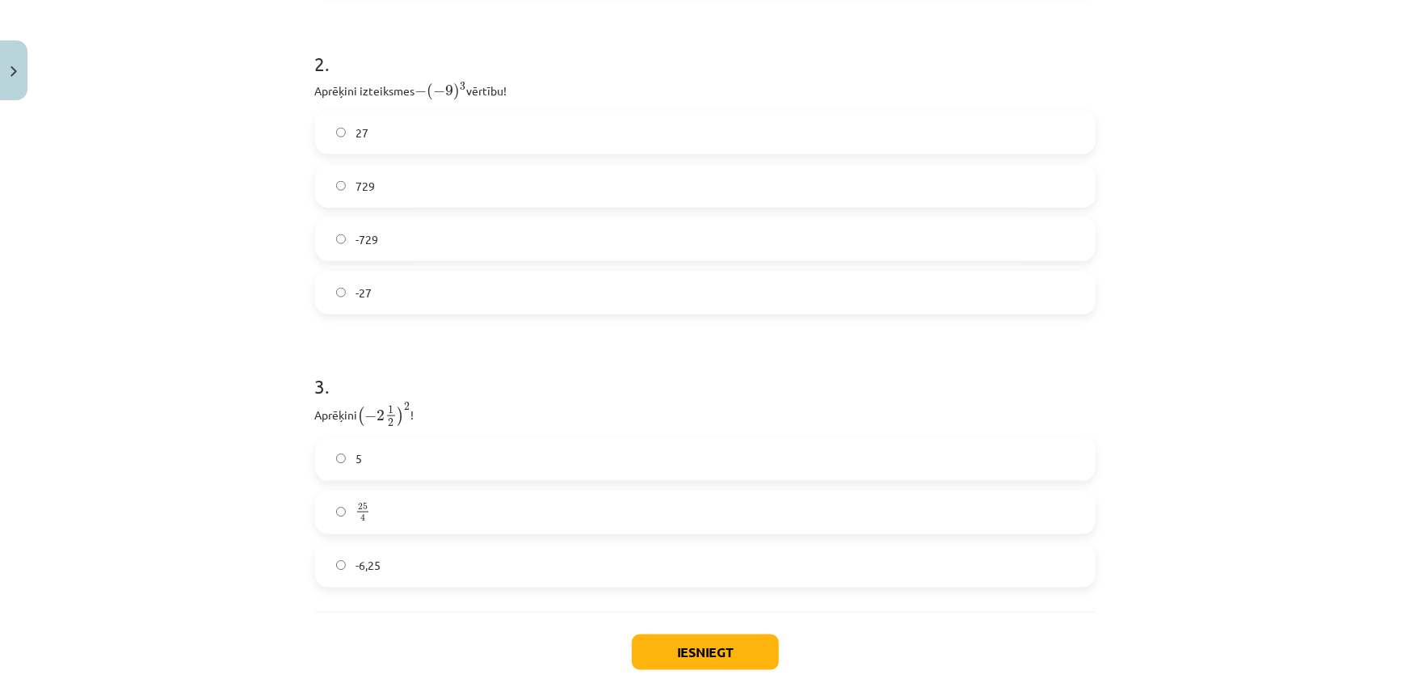
click at [398, 588] on div "1 . Atzīmē visus skaitļus, kuri ir kāda vesela skaitļa kvadrāts! 60 77 3 49 16 …" at bounding box center [705, 56] width 781 height 1112
click at [402, 570] on label "-6,25" at bounding box center [705, 565] width 777 height 40
click at [520, 524] on label "25 4 25 4" at bounding box center [705, 512] width 777 height 40
click at [694, 641] on button "Iesniegt" at bounding box center [705, 652] width 147 height 36
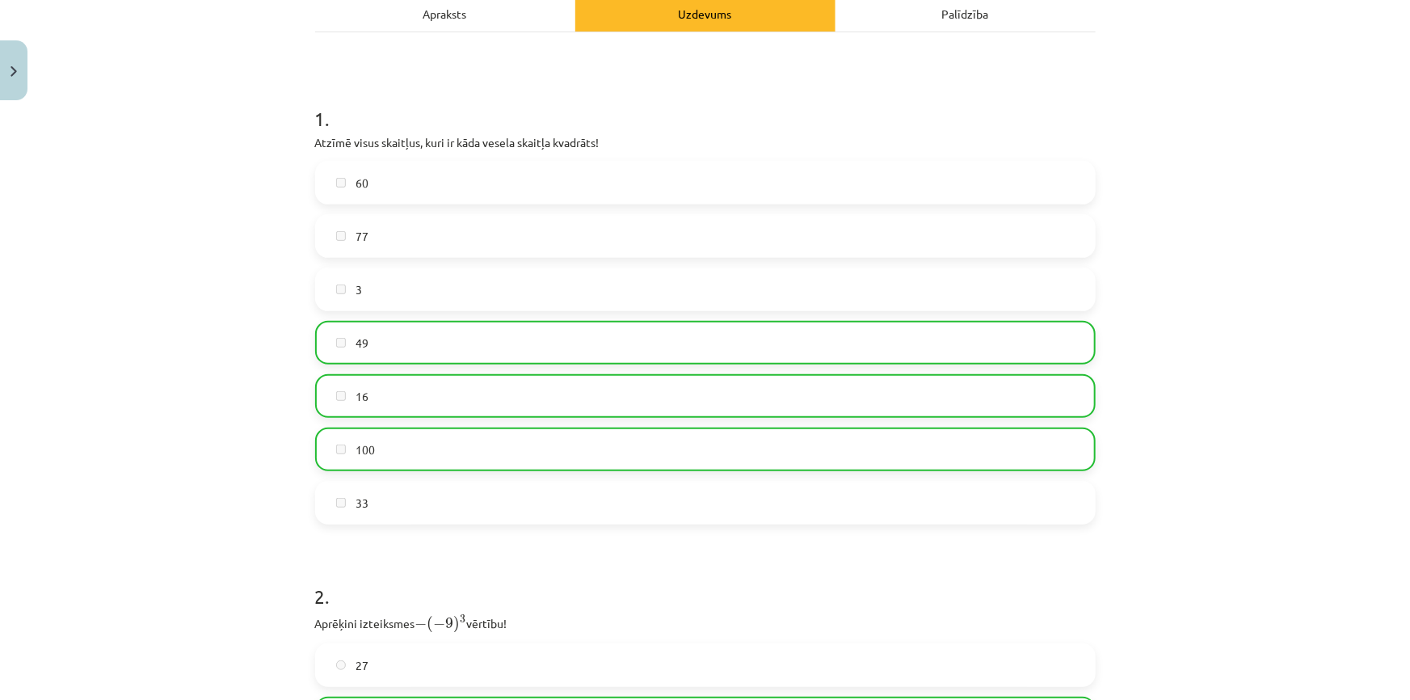
scroll to position [311, 0]
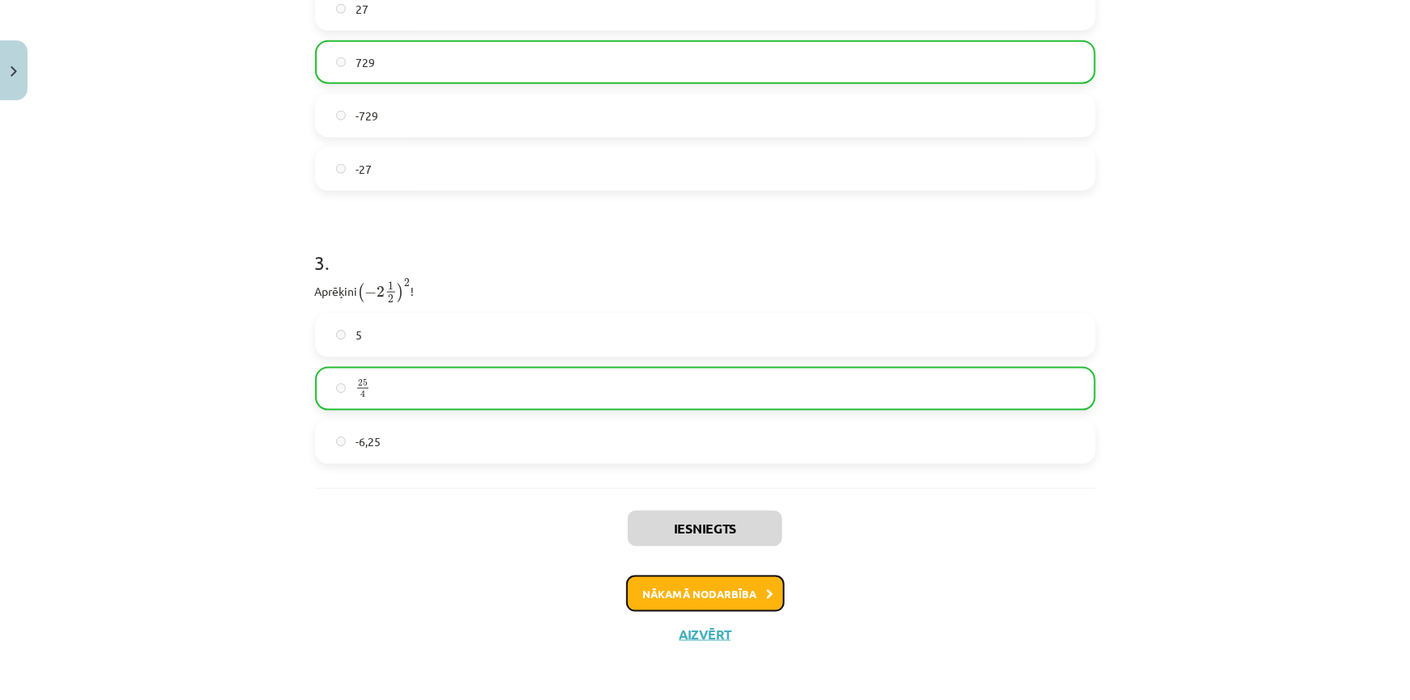
click at [726, 582] on button "Nākamā nodarbība" at bounding box center [705, 593] width 158 height 37
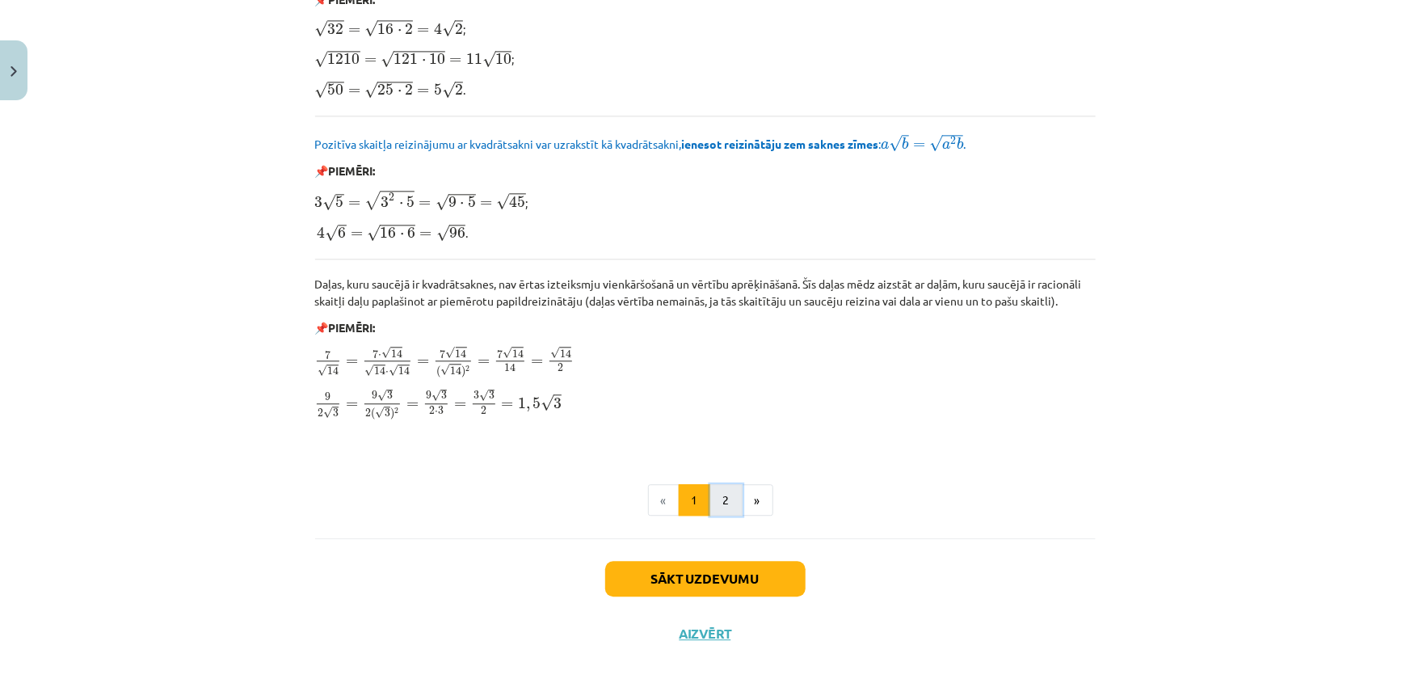
click at [714, 503] on button "2" at bounding box center [726, 500] width 32 height 32
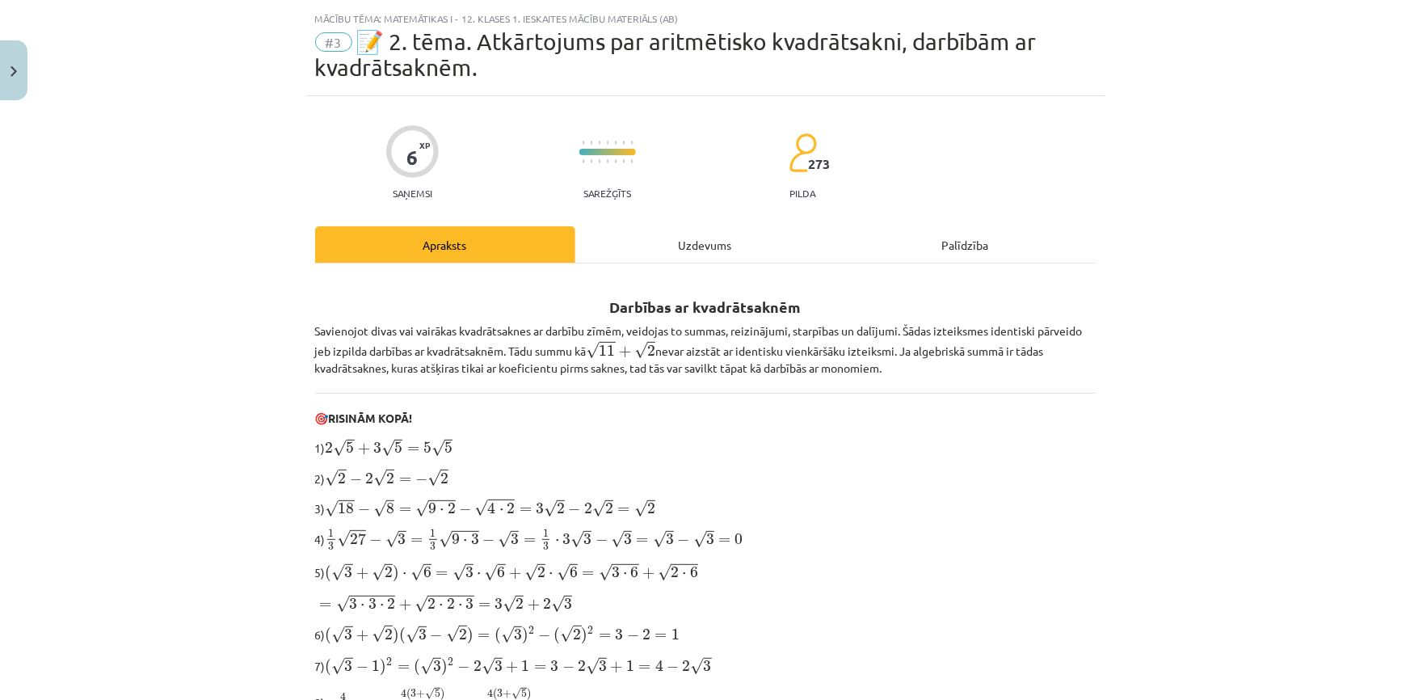
scroll to position [21, 0]
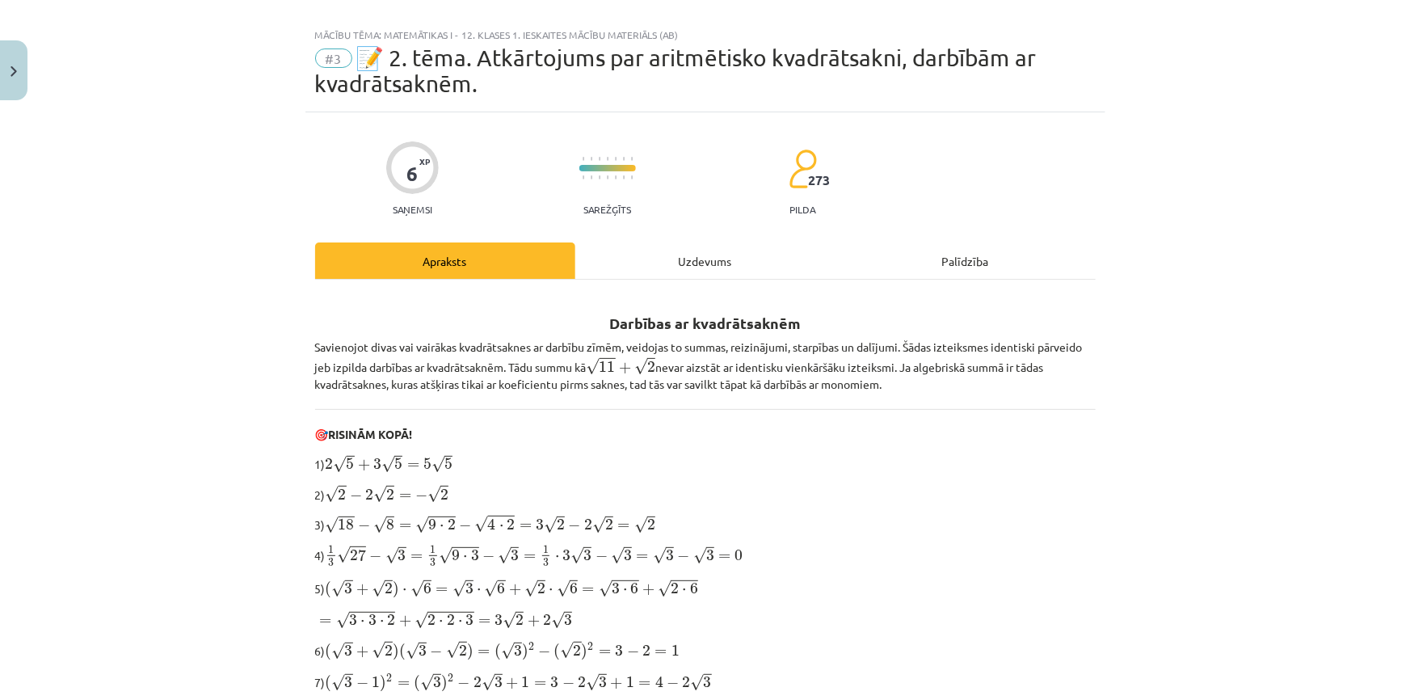
click at [673, 273] on div "Uzdevums" at bounding box center [705, 260] width 260 height 36
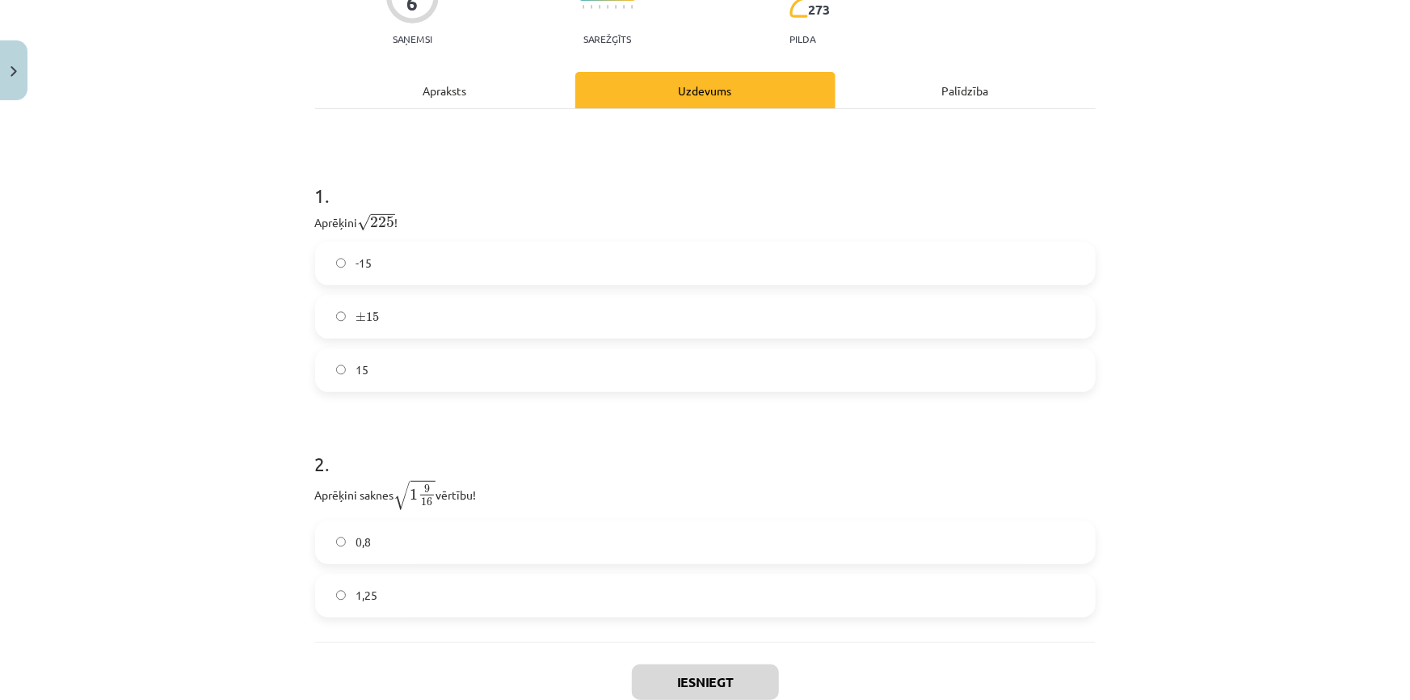
scroll to position [1, 0]
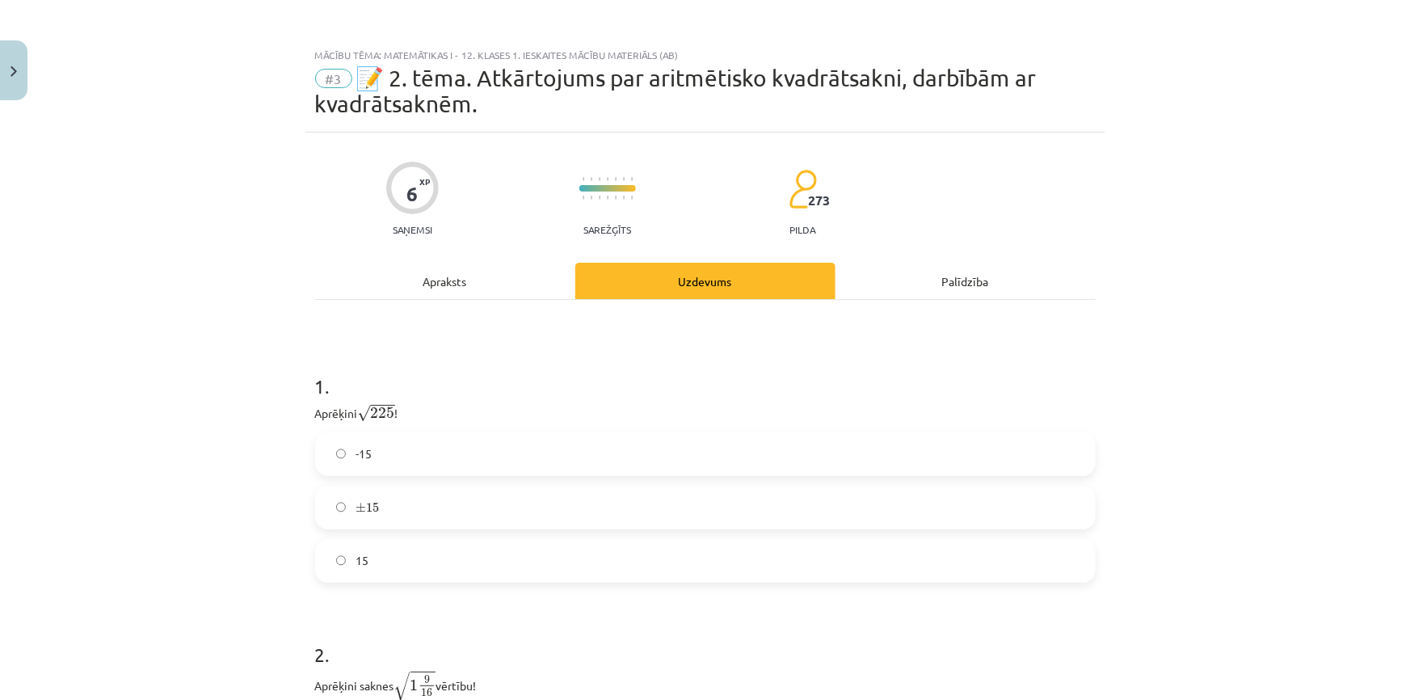
click at [460, 280] on div "Apraksts" at bounding box center [445, 281] width 260 height 36
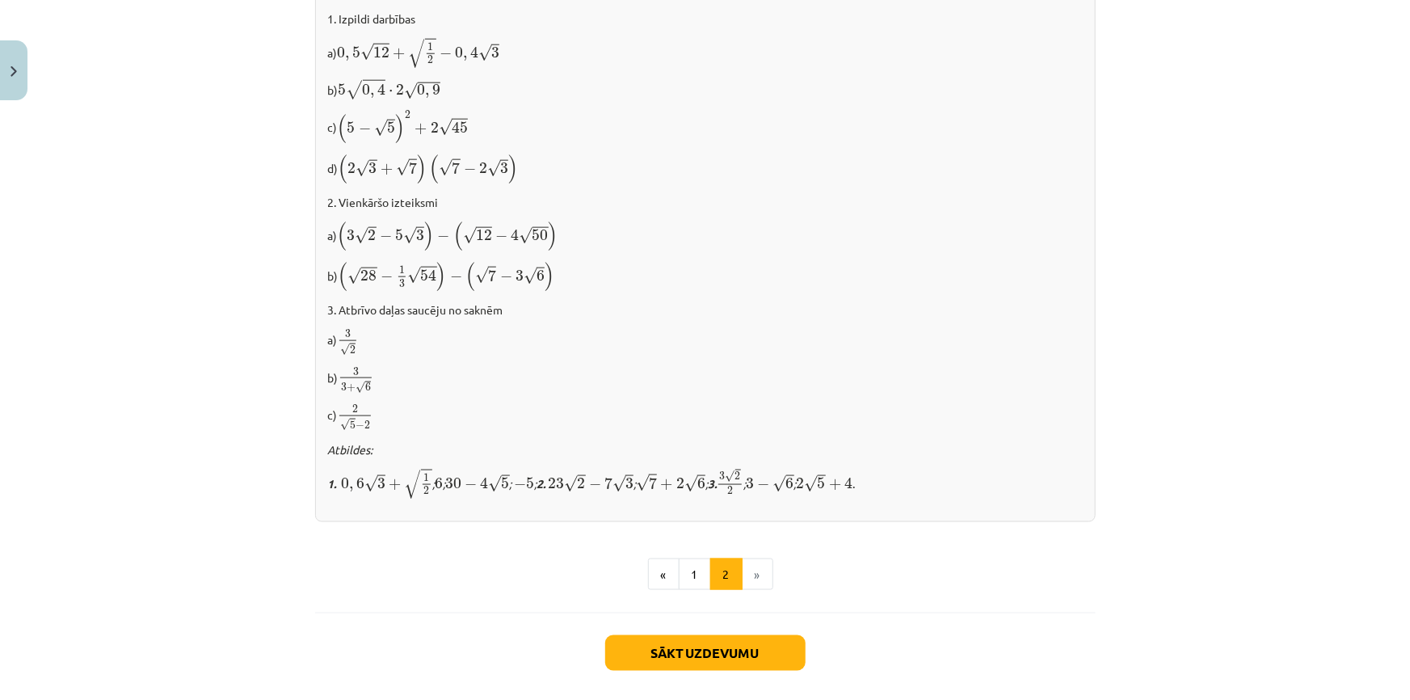
scroll to position [952, 0]
